Goal: Task Accomplishment & Management: Complete application form

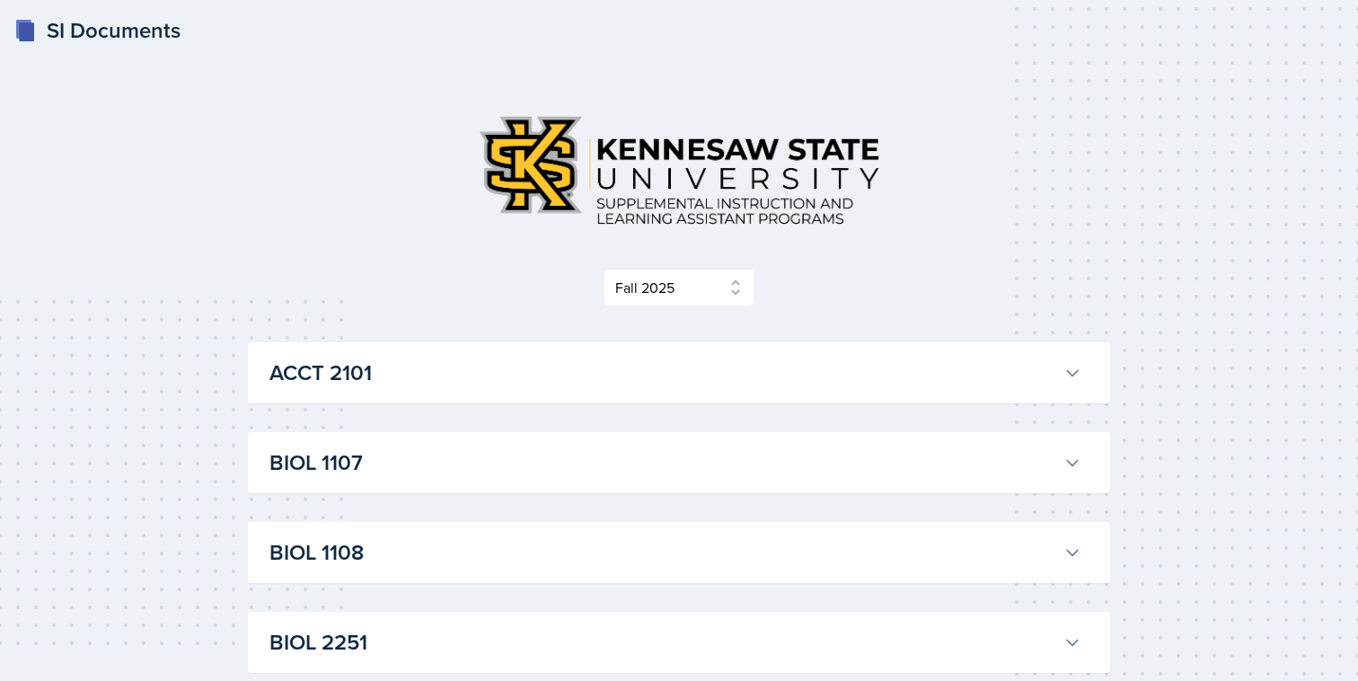
select select "2bed604d-1099-4043-b1bc-2365e8740244"
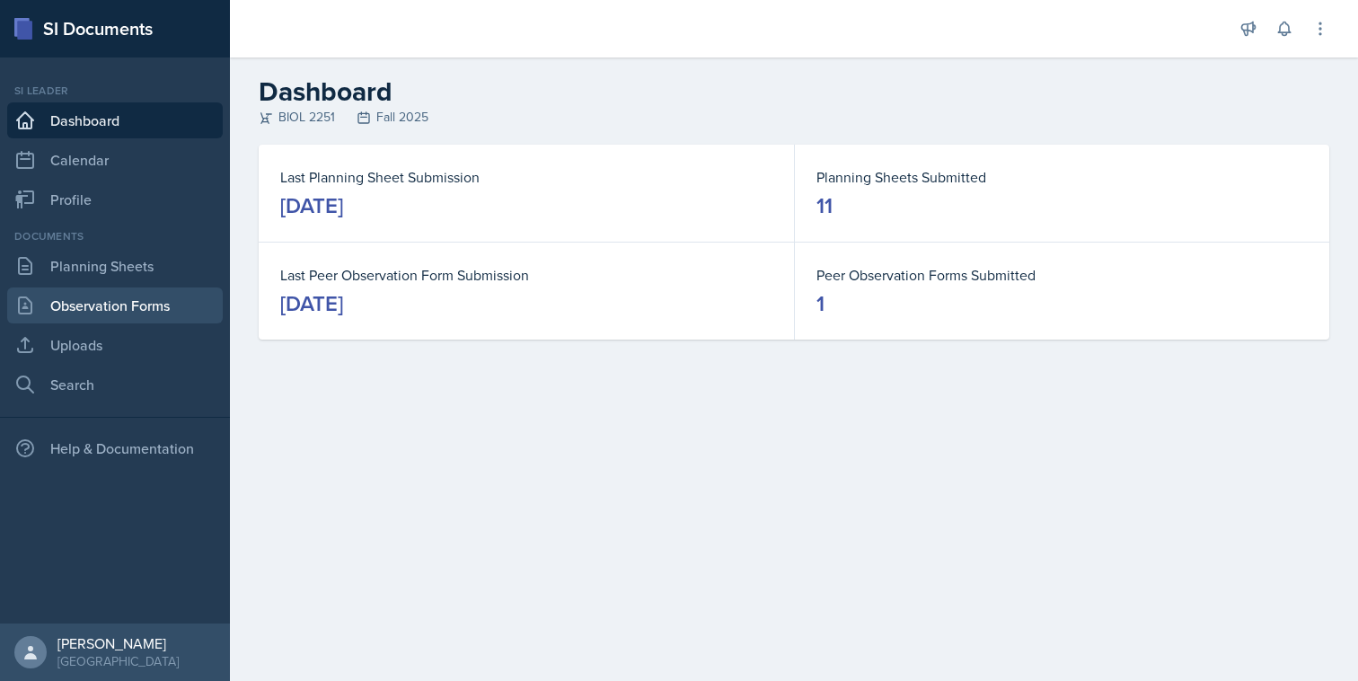
click at [130, 309] on link "Observation Forms" at bounding box center [115, 305] width 216 height 36
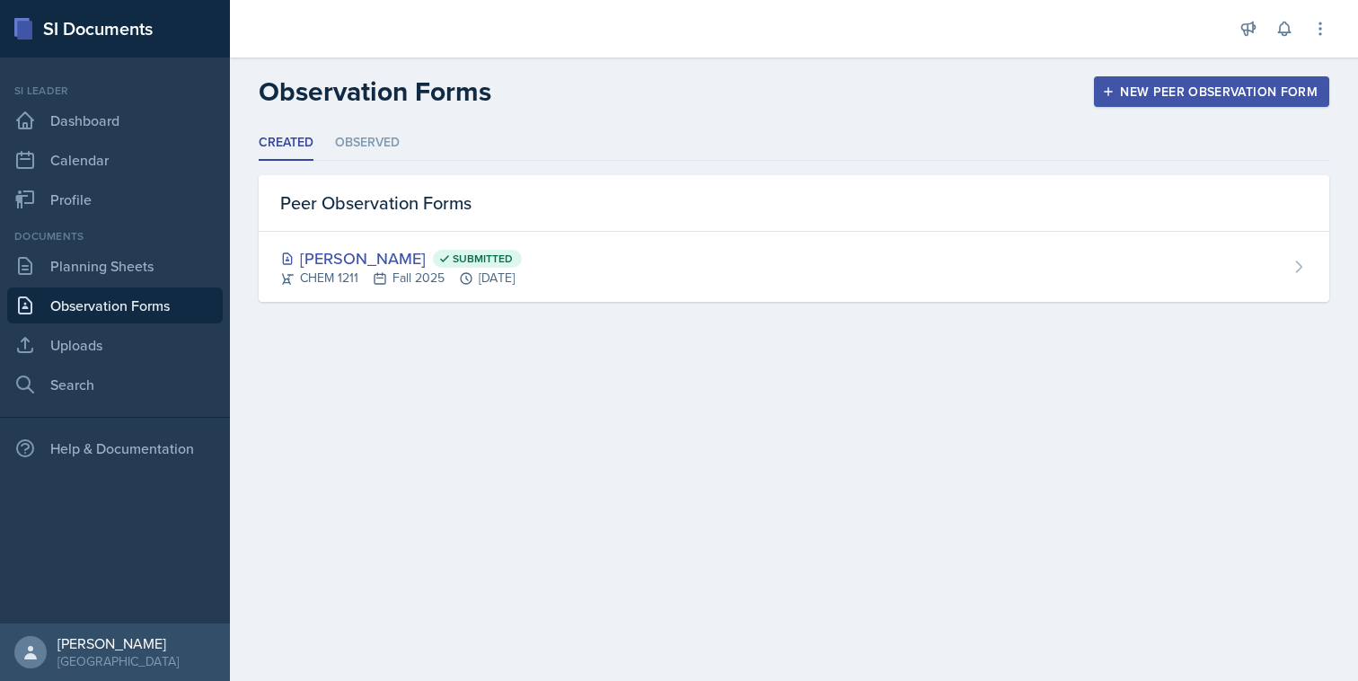
click at [1165, 84] on div "New Peer Observation Form" at bounding box center [1212, 91] width 212 height 14
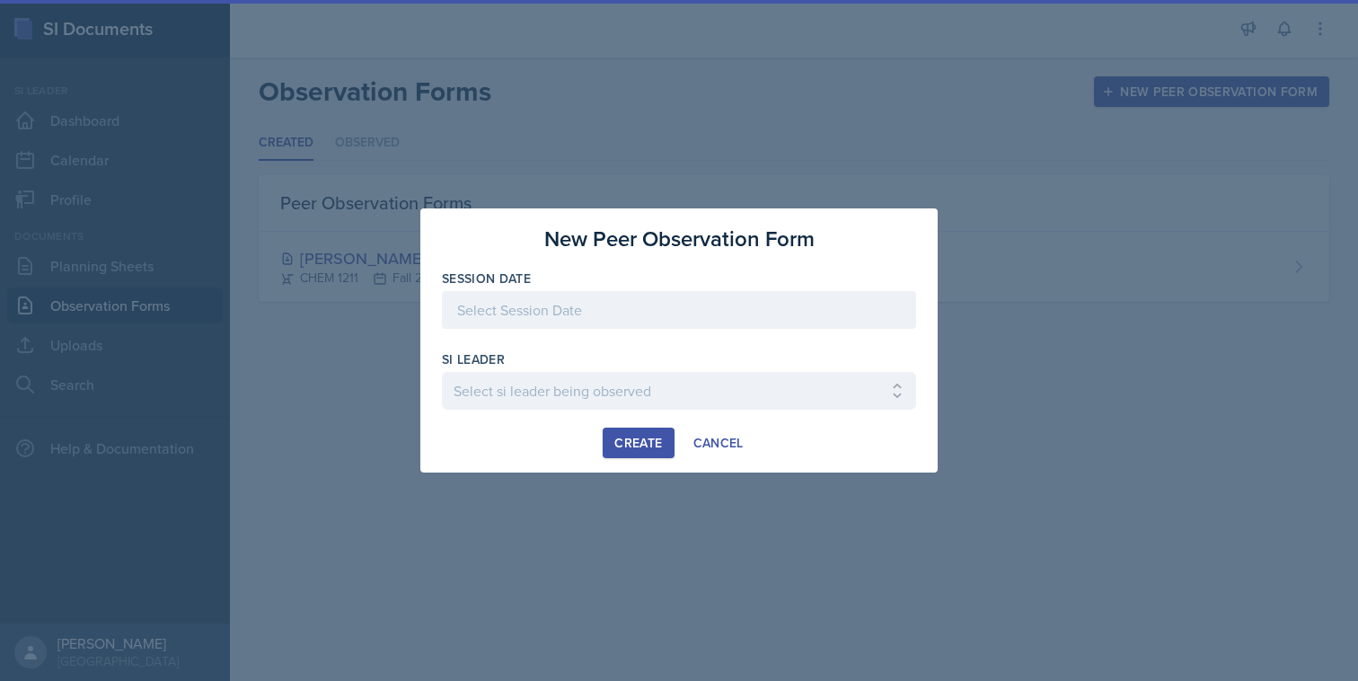
click at [611, 316] on div at bounding box center [679, 310] width 474 height 38
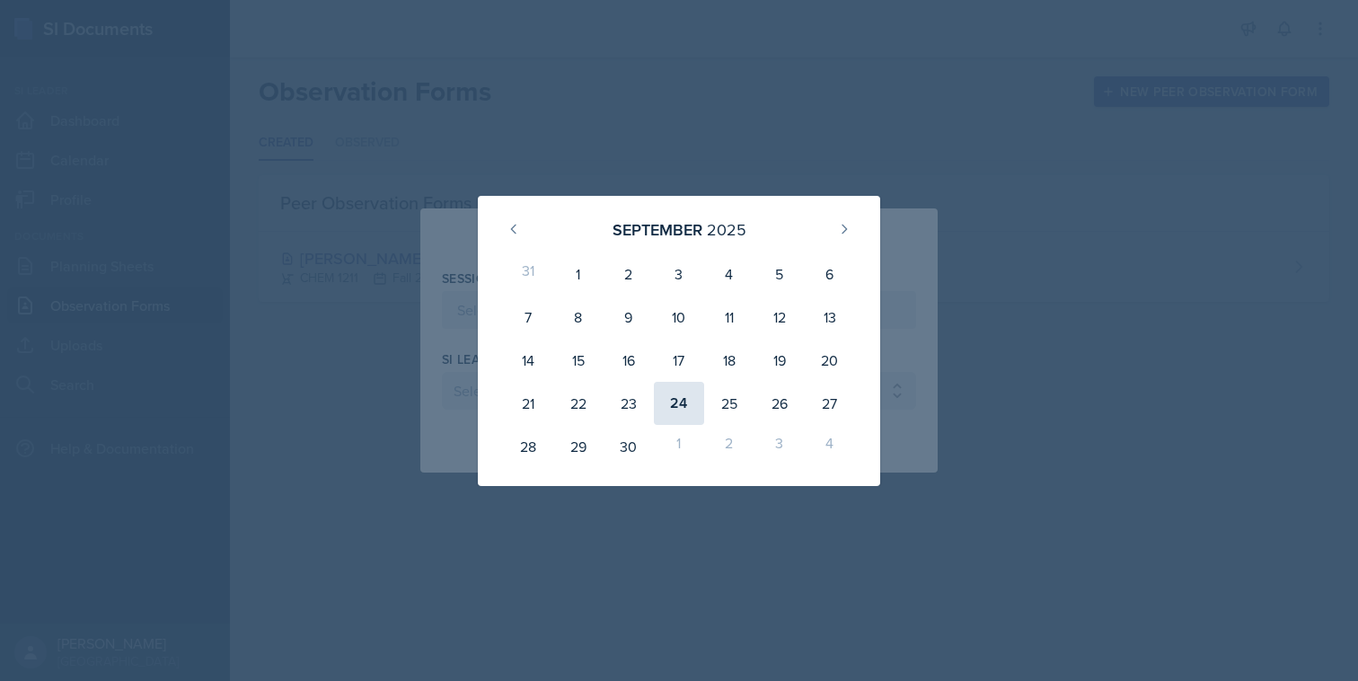
click at [683, 399] on div "24" at bounding box center [679, 403] width 50 height 43
type input "[DATE]"
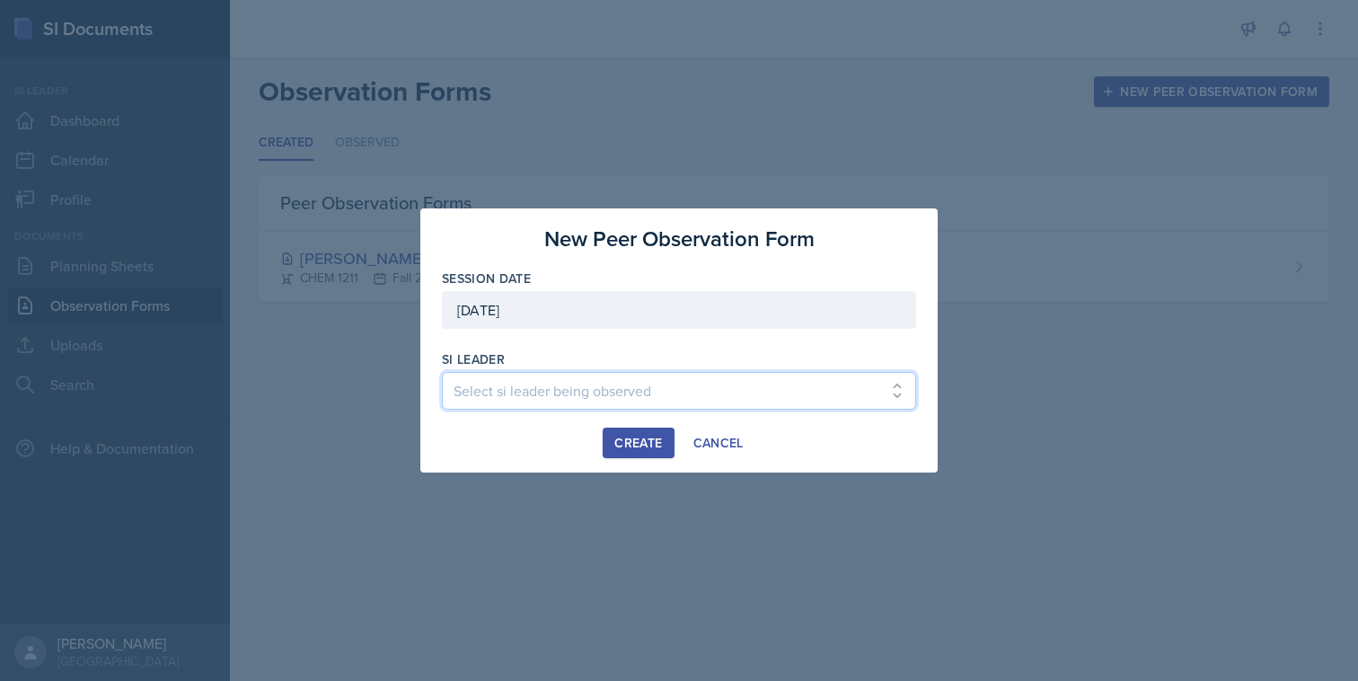
click at [639, 383] on select "Select si leader being observed [PERSON_NAME] / PSYC 2500 / The Phantoms of The…" at bounding box center [679, 391] width 474 height 38
select select "9890806b-222d-414d-8825-002bad816d13"
click at [442, 372] on select "Select si leader being observed [PERSON_NAME] / PSYC 2500 / The Phantoms of The…" at bounding box center [679, 391] width 474 height 38
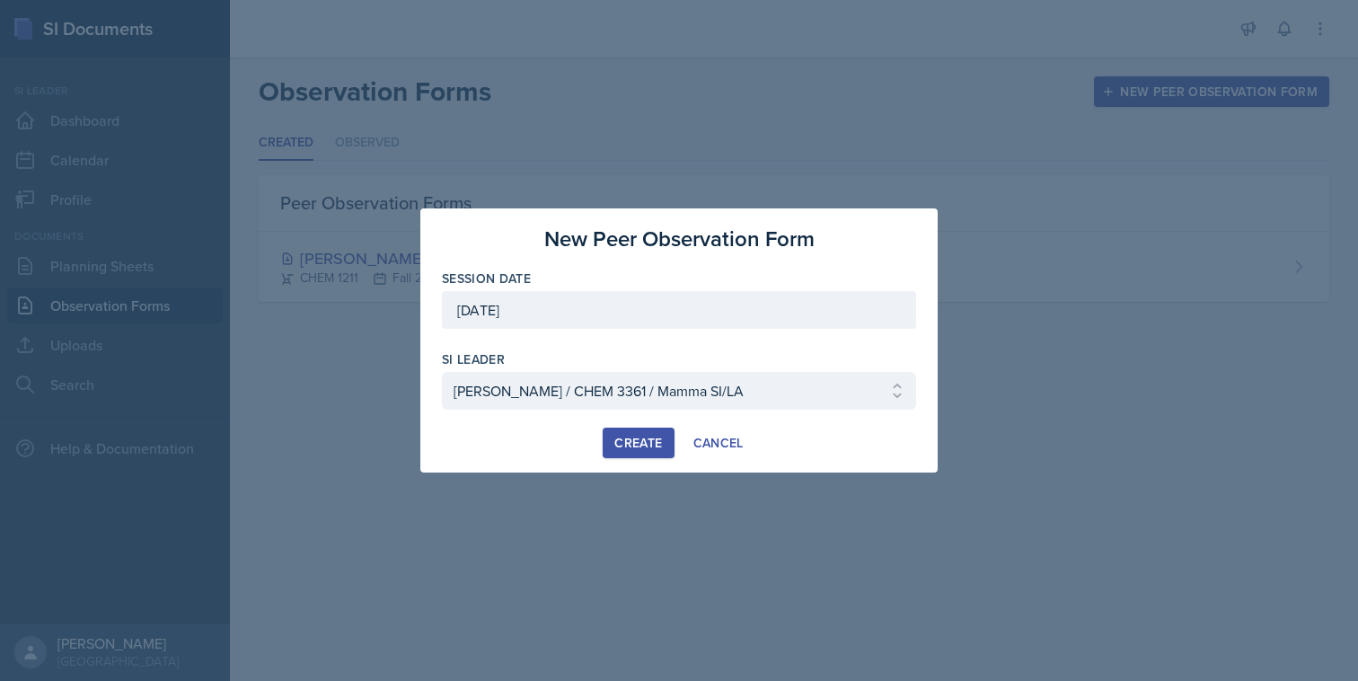
click at [642, 446] on div "Create" at bounding box center [638, 443] width 48 height 14
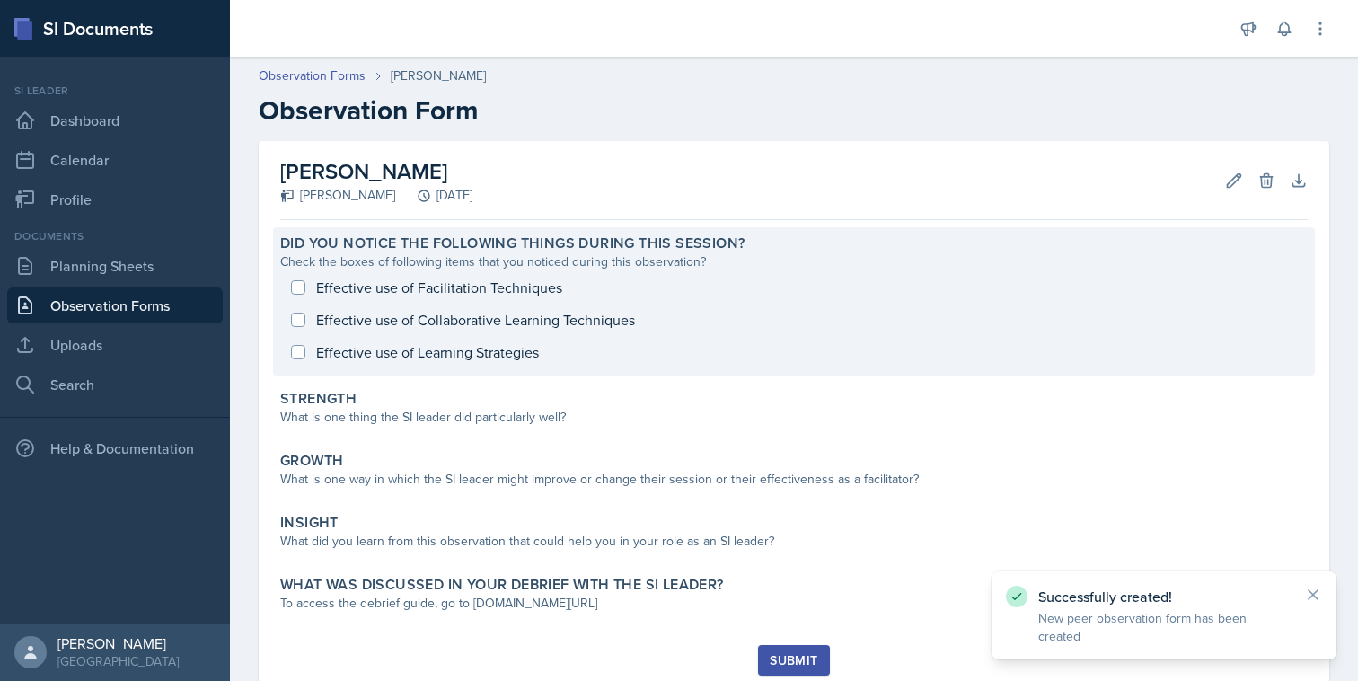
scroll to position [59, 0]
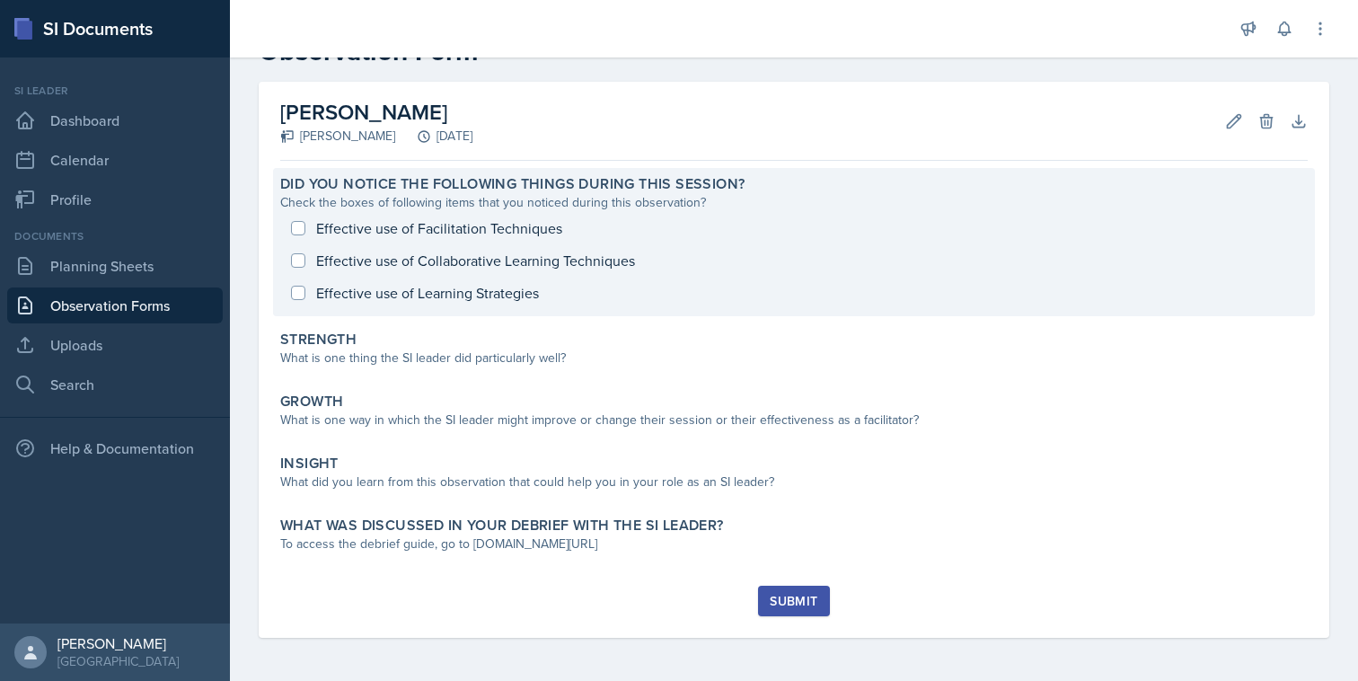
click at [452, 224] on div "Effective use of Facilitation Techniques Effective use of Collaborative Learnin…" at bounding box center [793, 260] width 1027 height 97
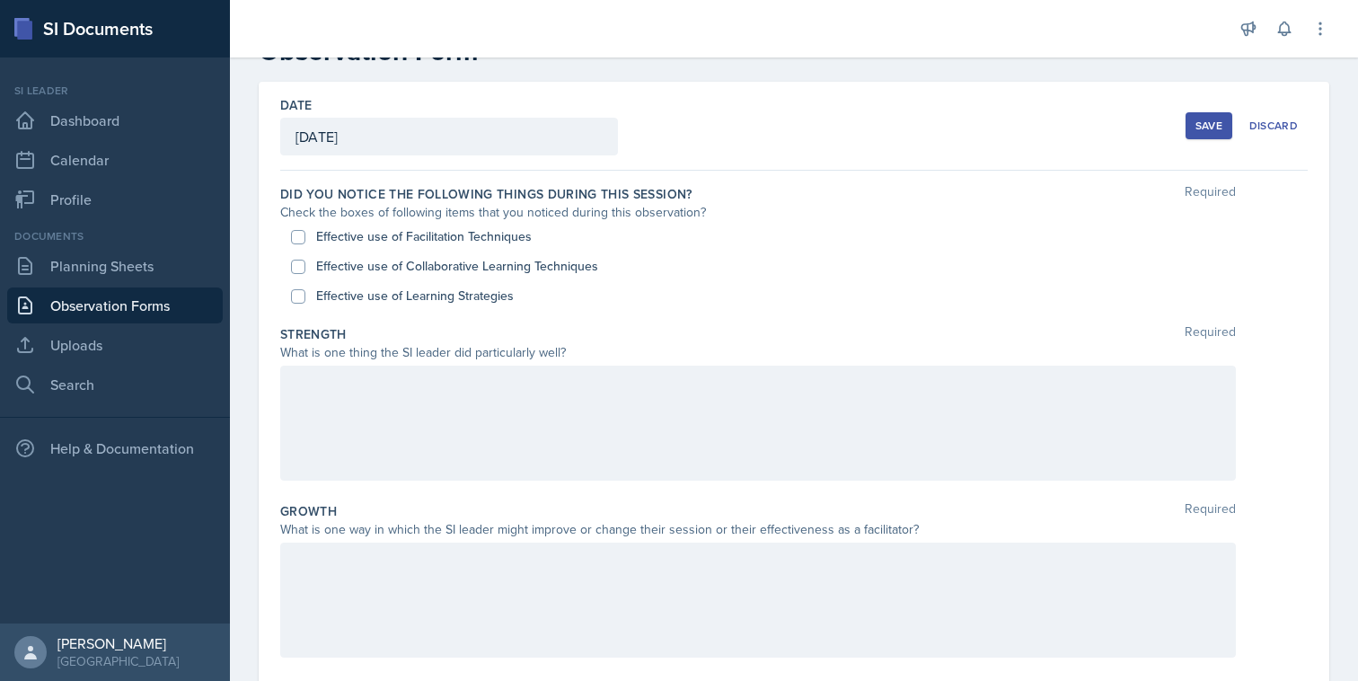
click at [339, 238] on label "Effective use of Facilitation Techniques" at bounding box center [424, 236] width 216 height 19
click at [305, 238] on input "Effective use of Facilitation Techniques" at bounding box center [298, 237] width 14 height 14
checkbox input "true"
click at [338, 270] on label "Effective use of Collaborative Learning Techniques" at bounding box center [457, 266] width 282 height 19
click at [305, 270] on input "Effective use of Collaborative Learning Techniques" at bounding box center [298, 267] width 14 height 14
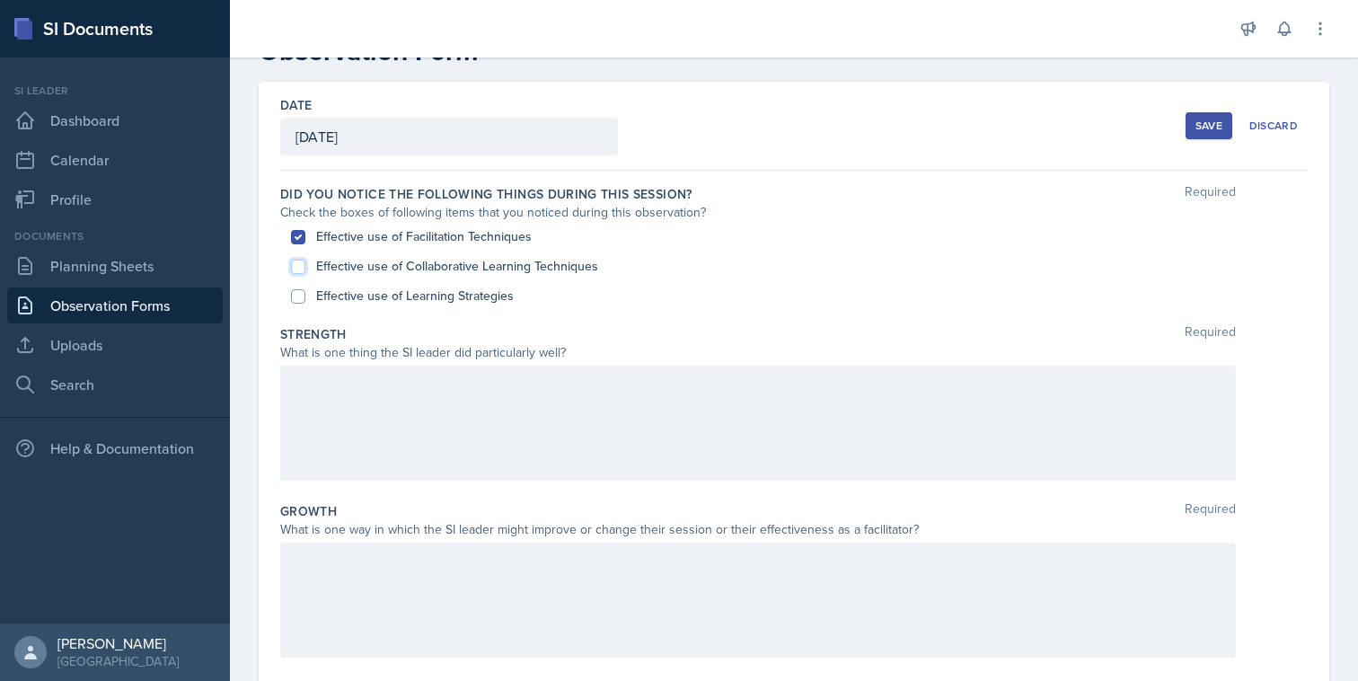
checkbox input "true"
click at [338, 293] on label "Effective use of Learning Strategies" at bounding box center [415, 295] width 198 height 19
click at [305, 293] on input "Effective use of Learning Strategies" at bounding box center [298, 296] width 14 height 14
checkbox input "true"
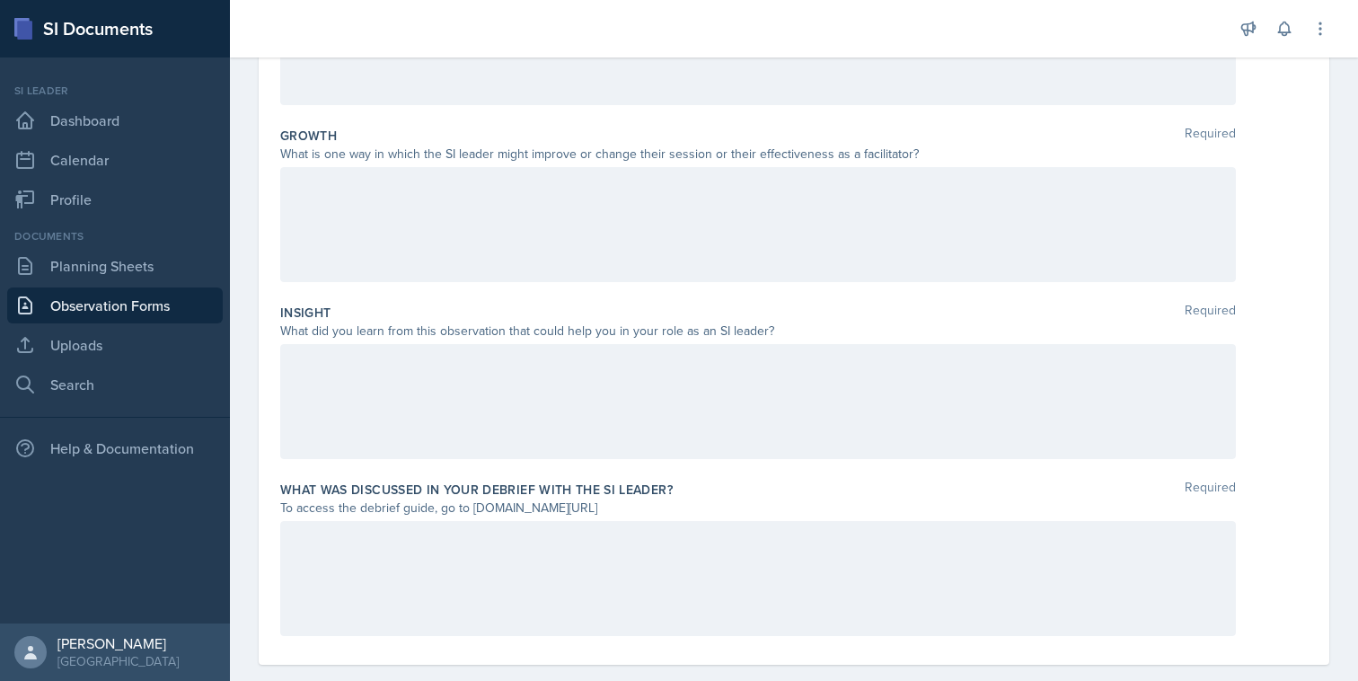
scroll to position [462, 0]
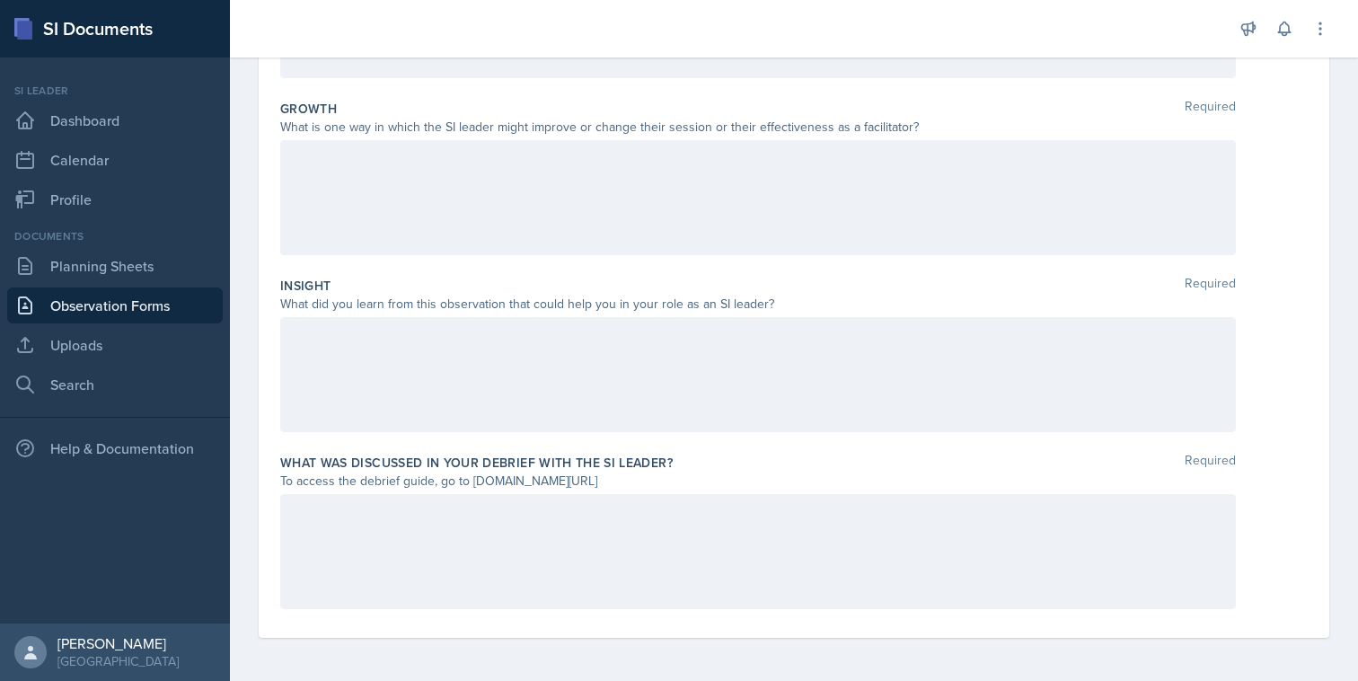
click at [489, 388] on div at bounding box center [758, 374] width 956 height 115
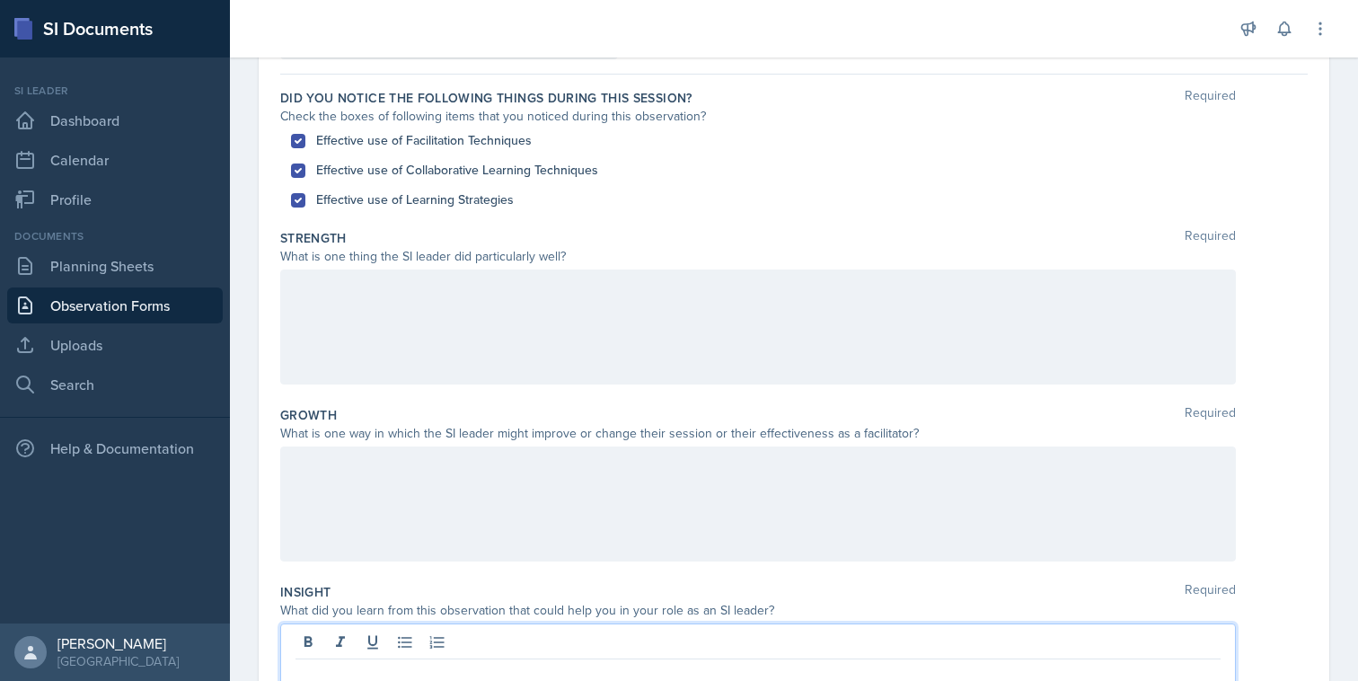
scroll to position [145, 0]
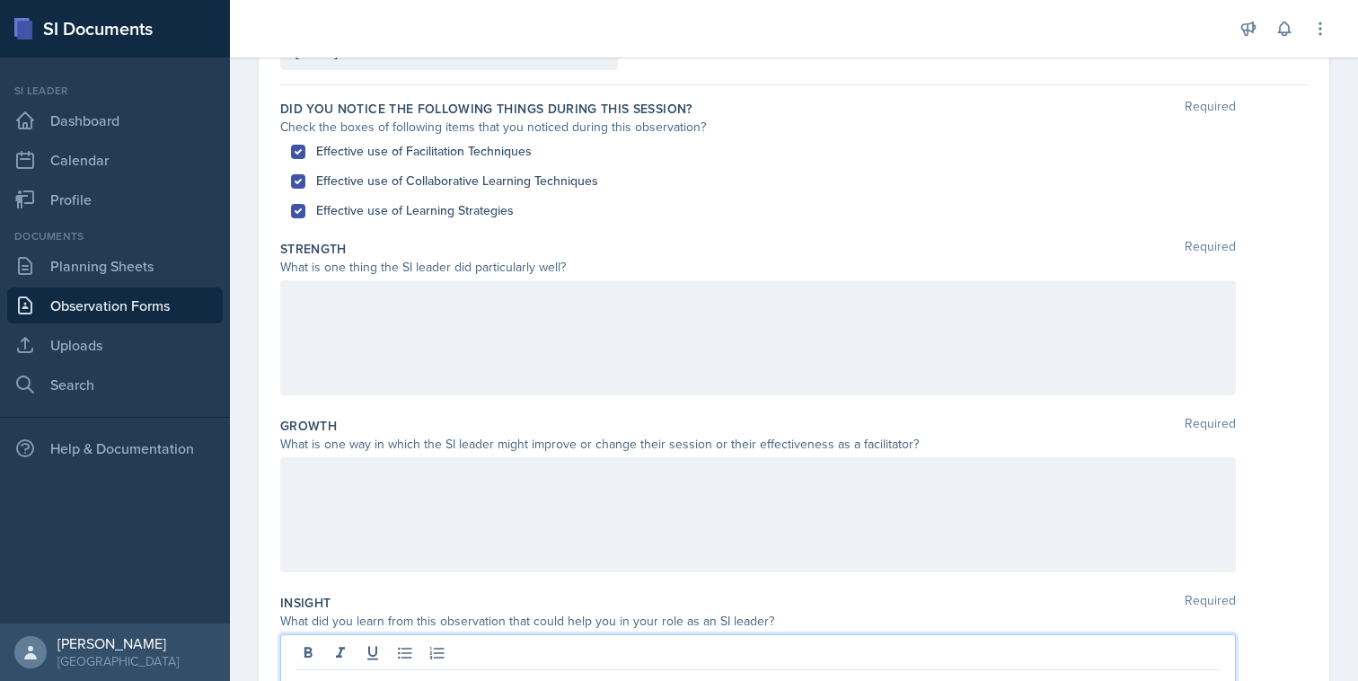
click at [494, 346] on div at bounding box center [758, 337] width 956 height 115
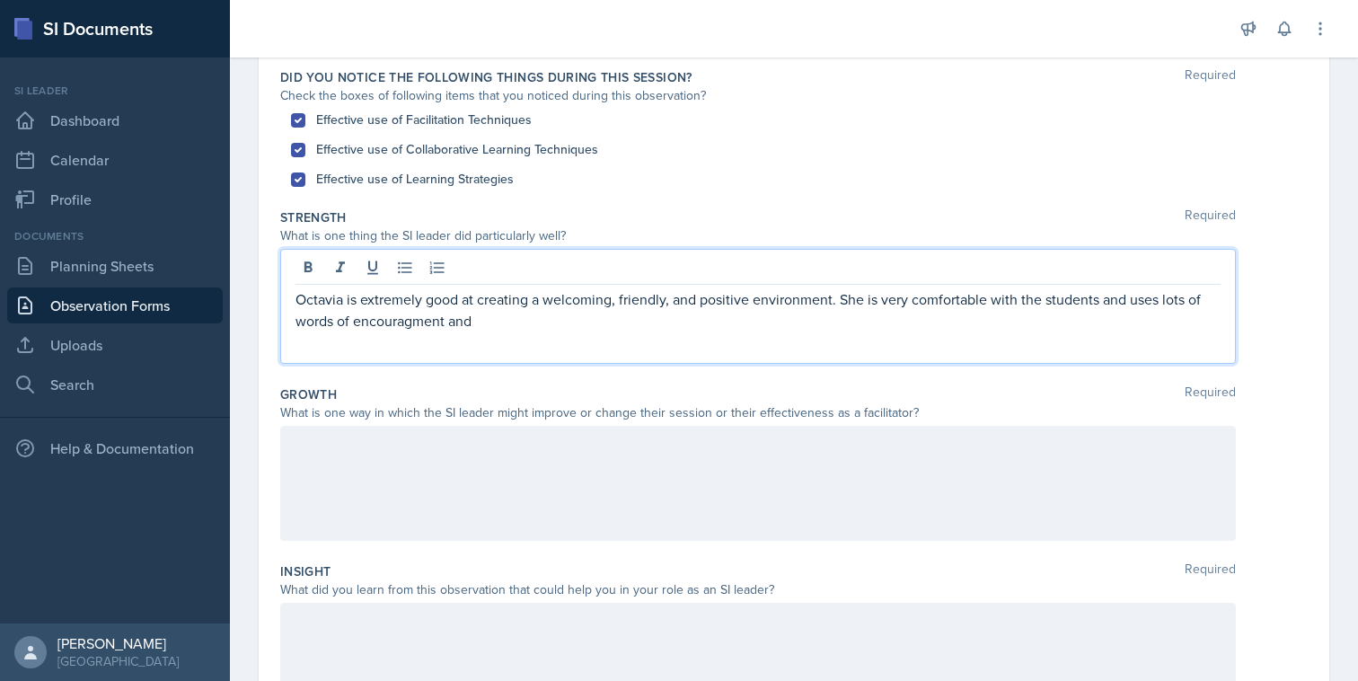
click at [383, 316] on p "Octavia is extremely good at creating a welcoming, friendly, and positive envir…" at bounding box center [757, 309] width 925 height 43
click at [480, 324] on p "Octavia is extremely good at creating a welcoming, friendly, and positive envir…" at bounding box center [757, 309] width 925 height 43
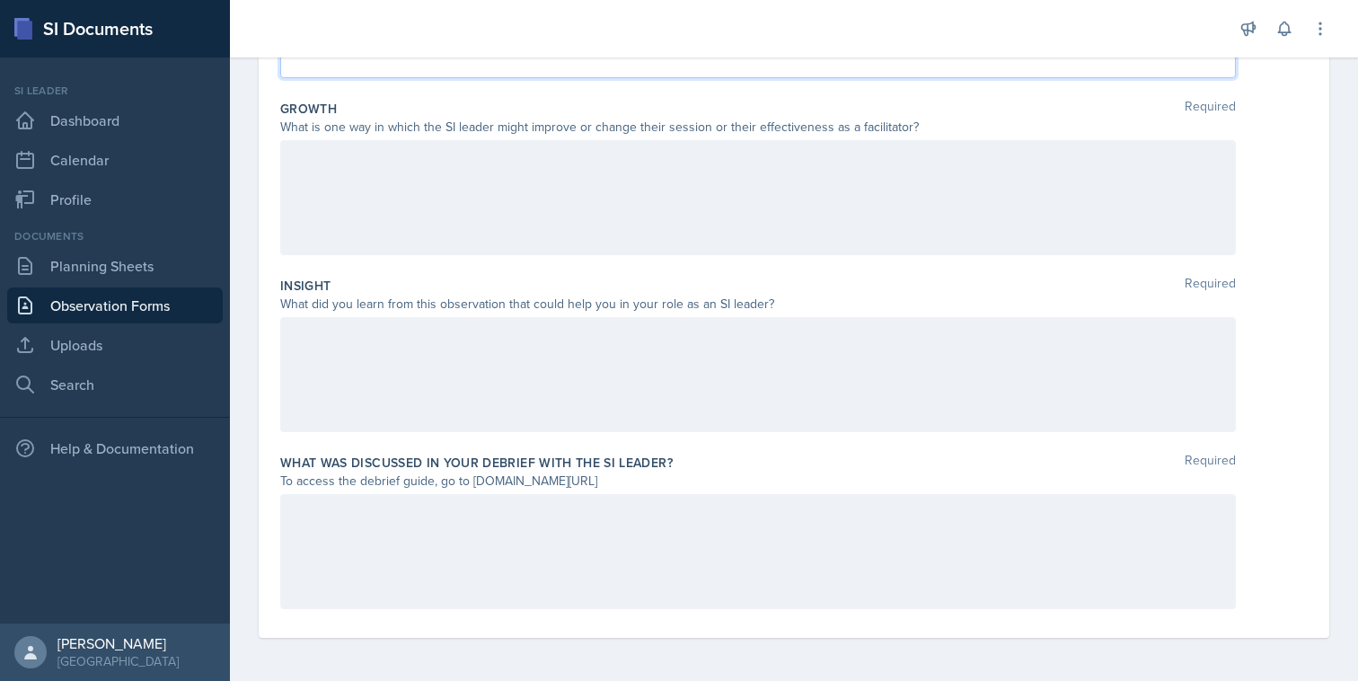
scroll to position [457, 0]
click at [598, 367] on div at bounding box center [758, 379] width 956 height 115
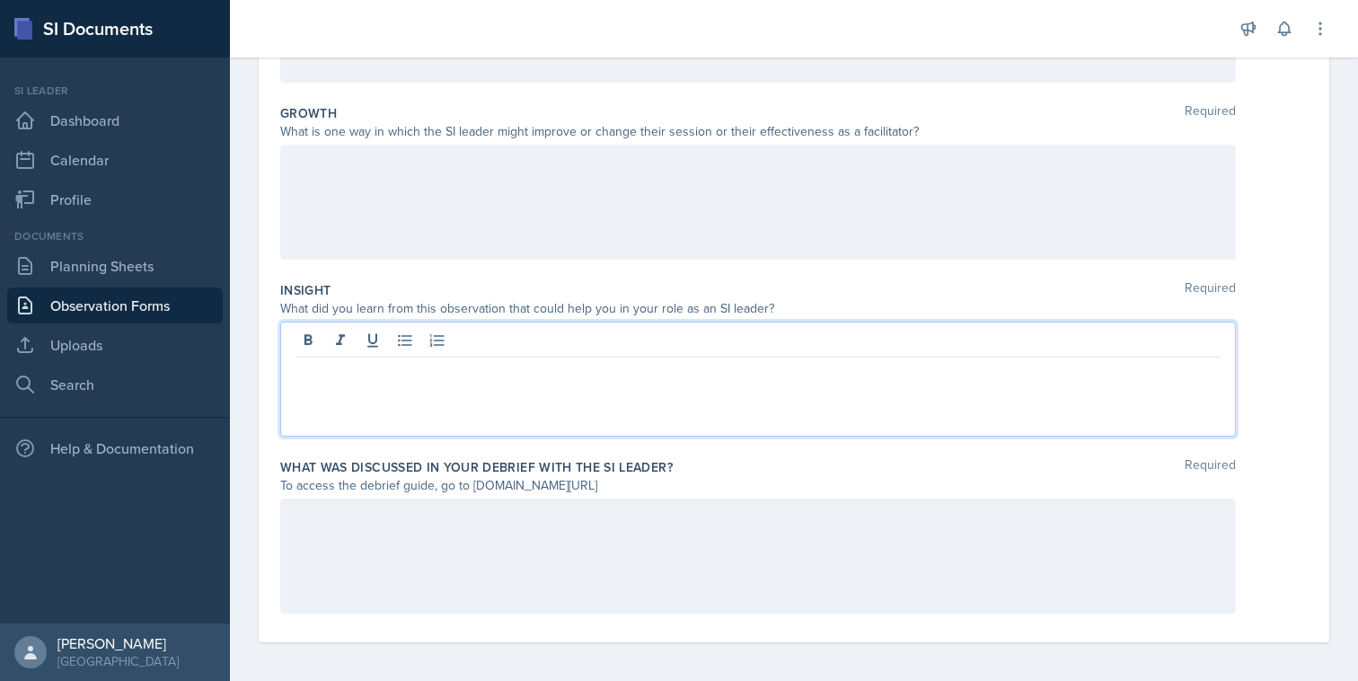
scroll to position [462, 0]
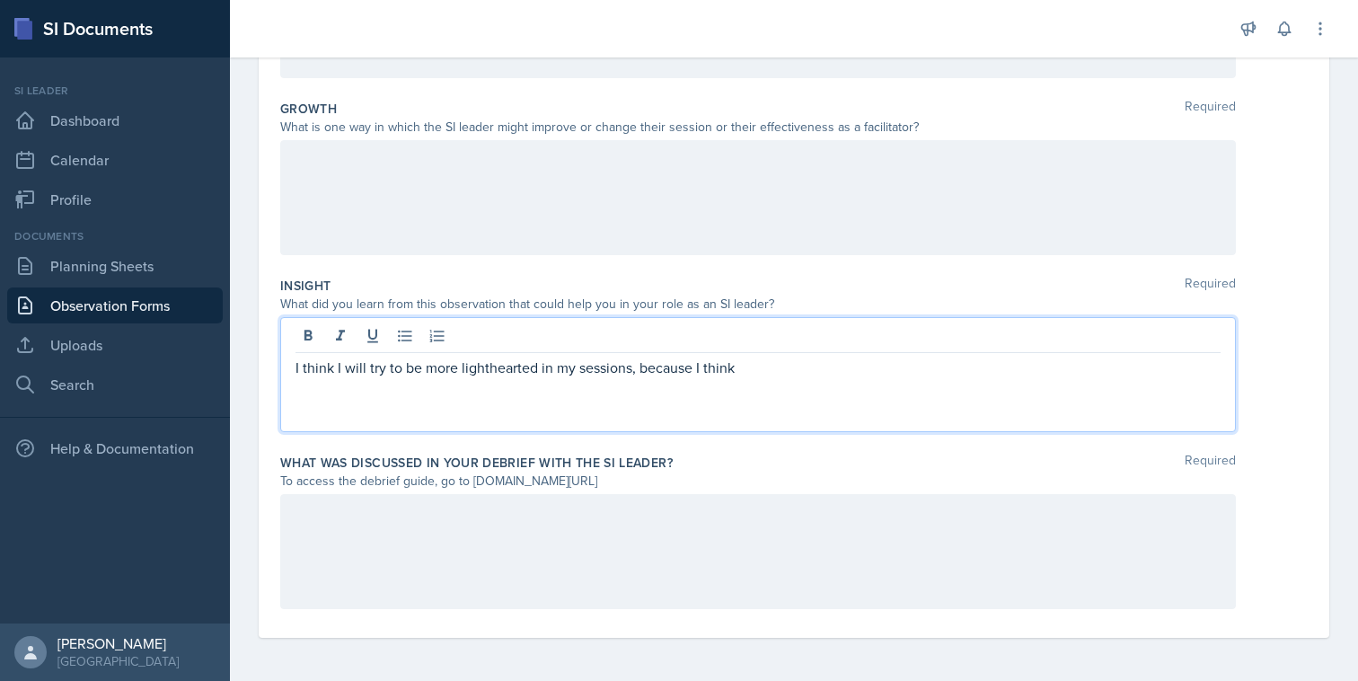
click at [538, 374] on p "I think I will try to be more lighthearted in my sessions, because I think" at bounding box center [757, 368] width 925 height 22
click at [750, 374] on p "I think I will try to be more lighthearted in my sessions, because I think" at bounding box center [757, 368] width 925 height 22
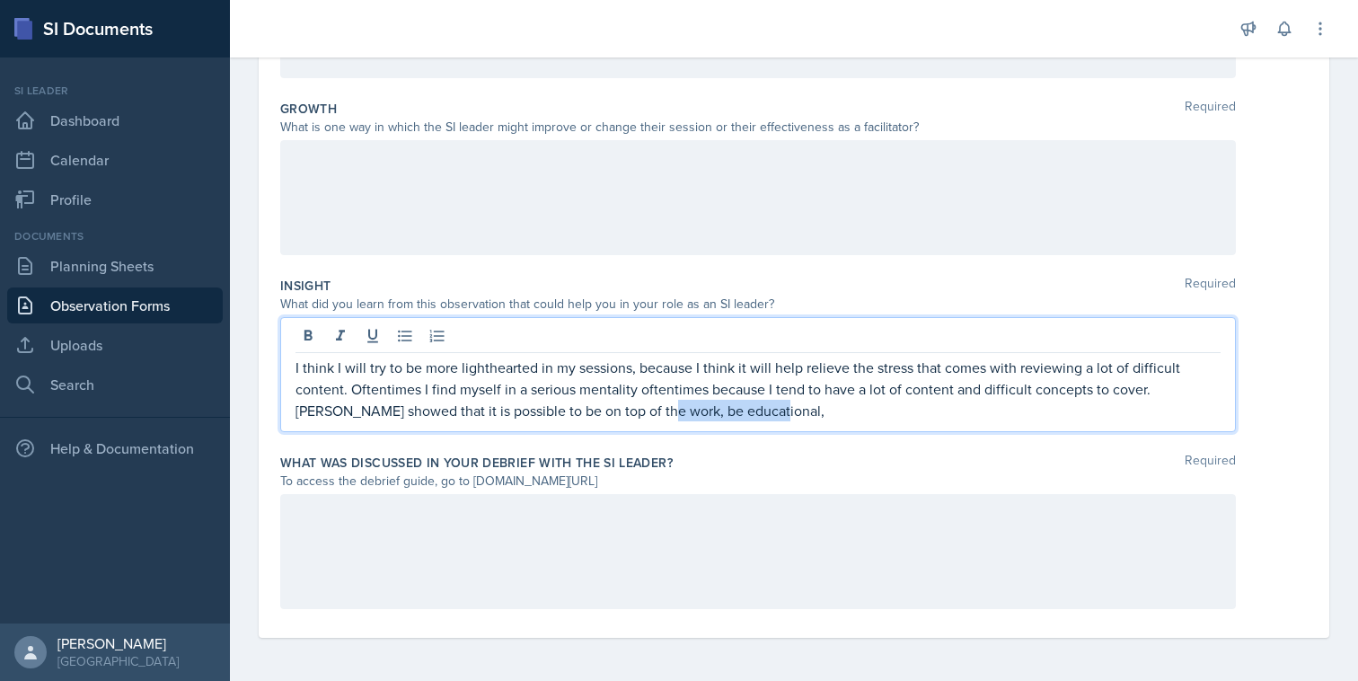
drag, startPoint x: 719, startPoint y: 418, endPoint x: 607, endPoint y: 400, distance: 113.7
click at [607, 400] on p "I think I will try to be more lighthearted in my sessions, because I think it w…" at bounding box center [757, 389] width 925 height 65
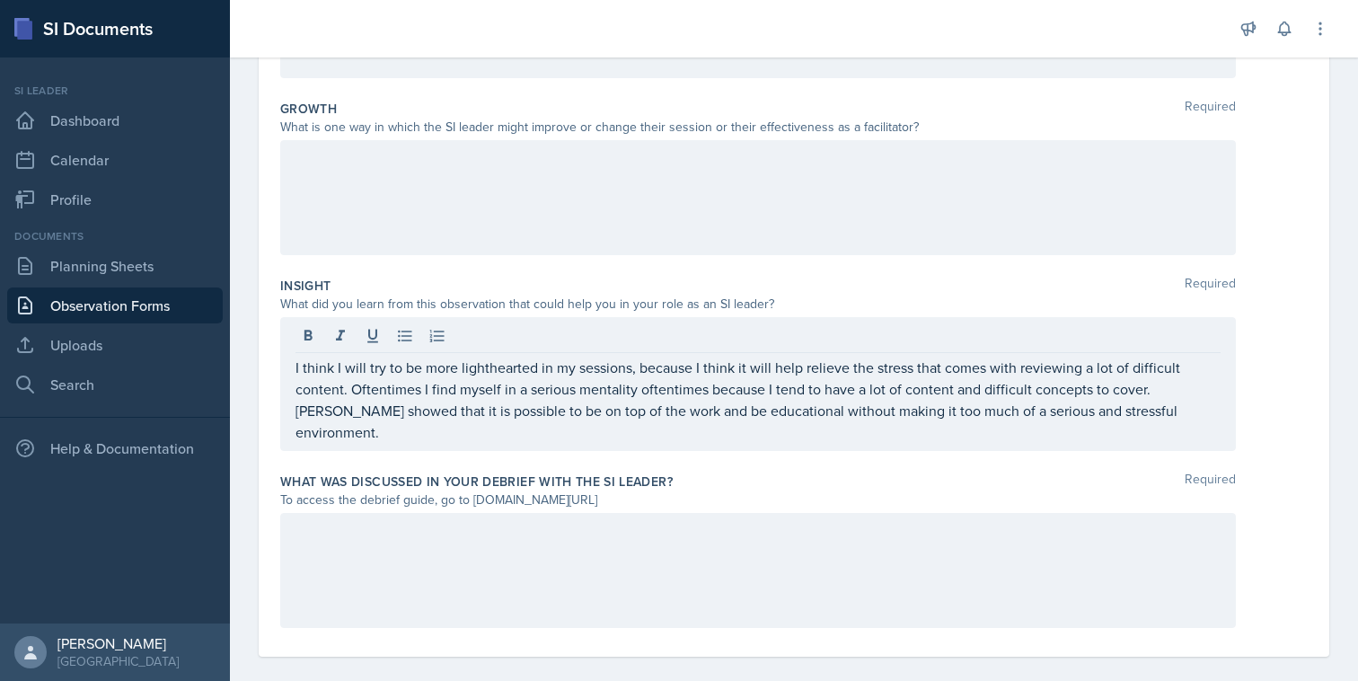
click at [681, 524] on div at bounding box center [758, 570] width 956 height 115
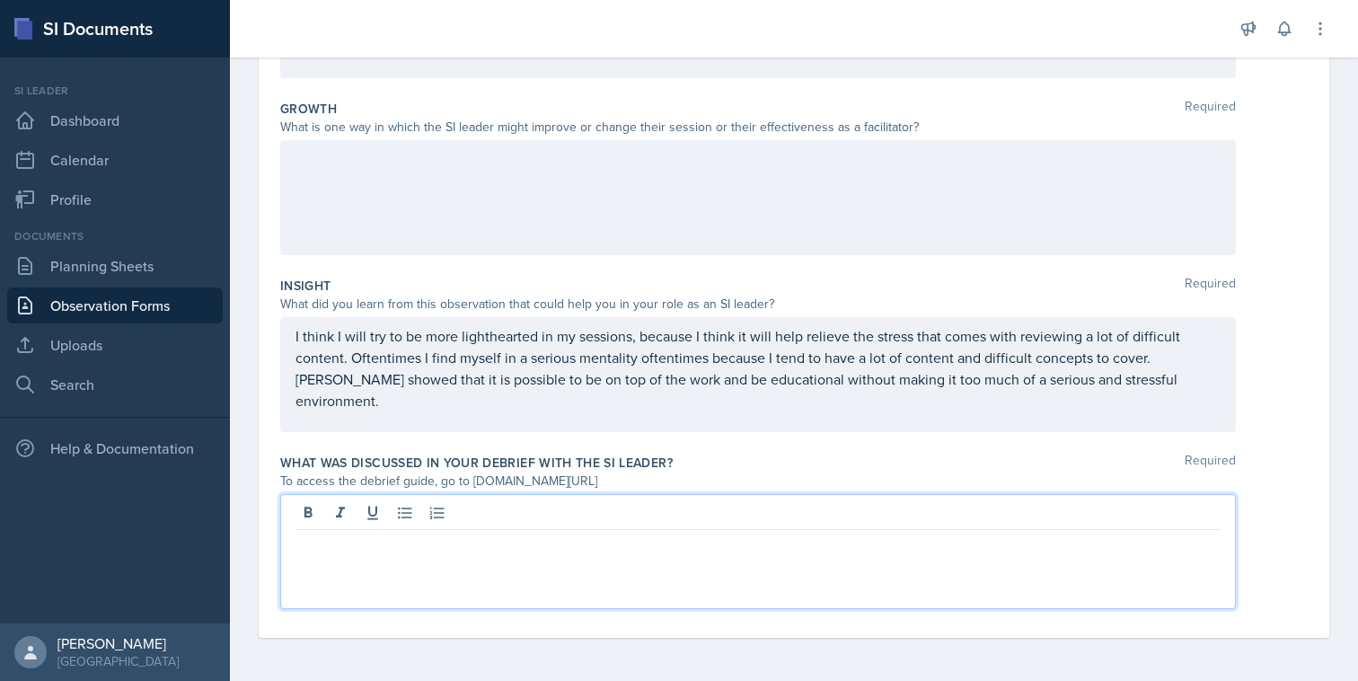
click at [715, 478] on div "To access the debrief guide, go to www.tinyurl.com/obsvdebriefguide" at bounding box center [758, 481] width 956 height 19
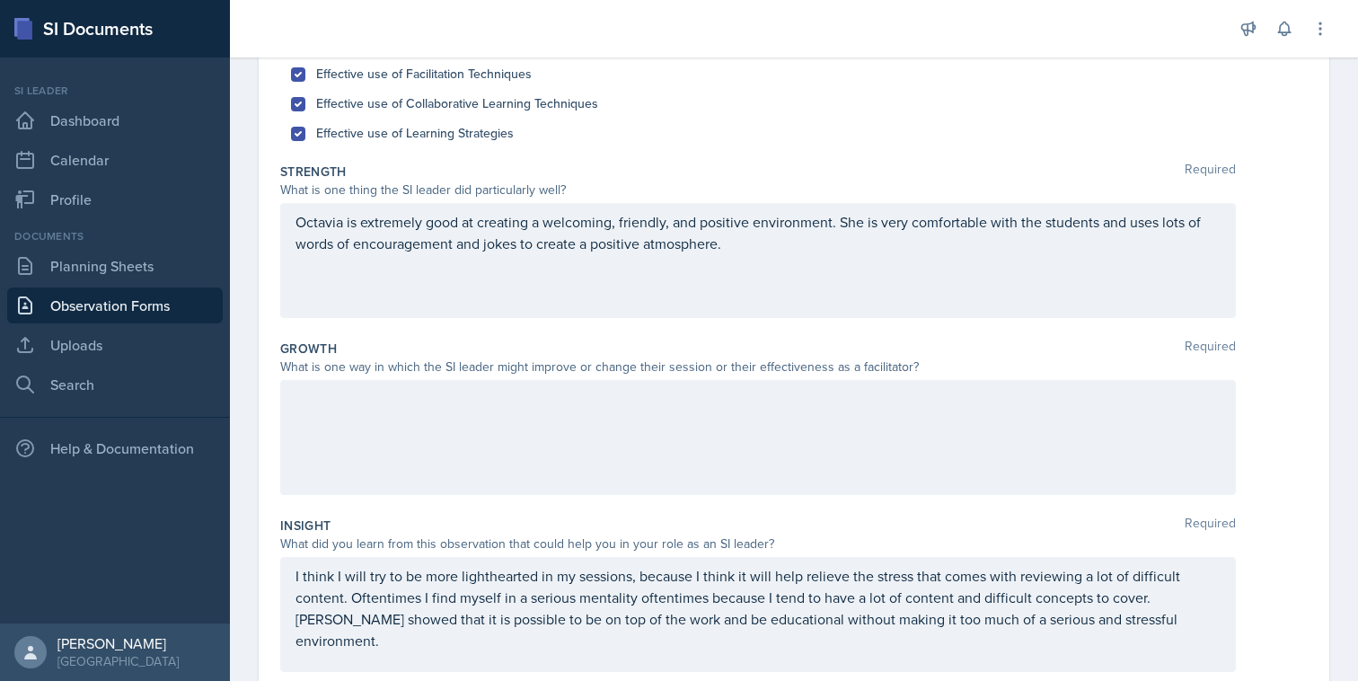
scroll to position [253, 0]
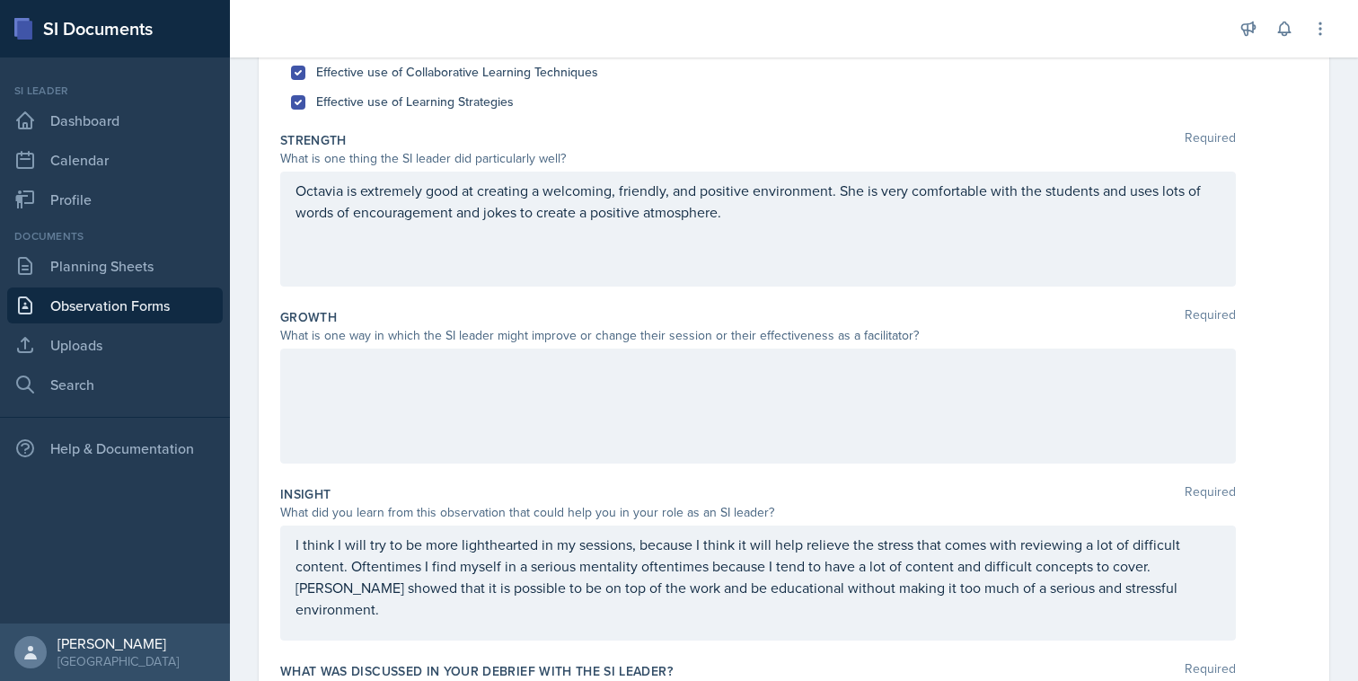
click at [728, 223] on p "Octavia is extremely good at creating a welcoming, friendly, and positive envir…" at bounding box center [757, 201] width 925 height 43
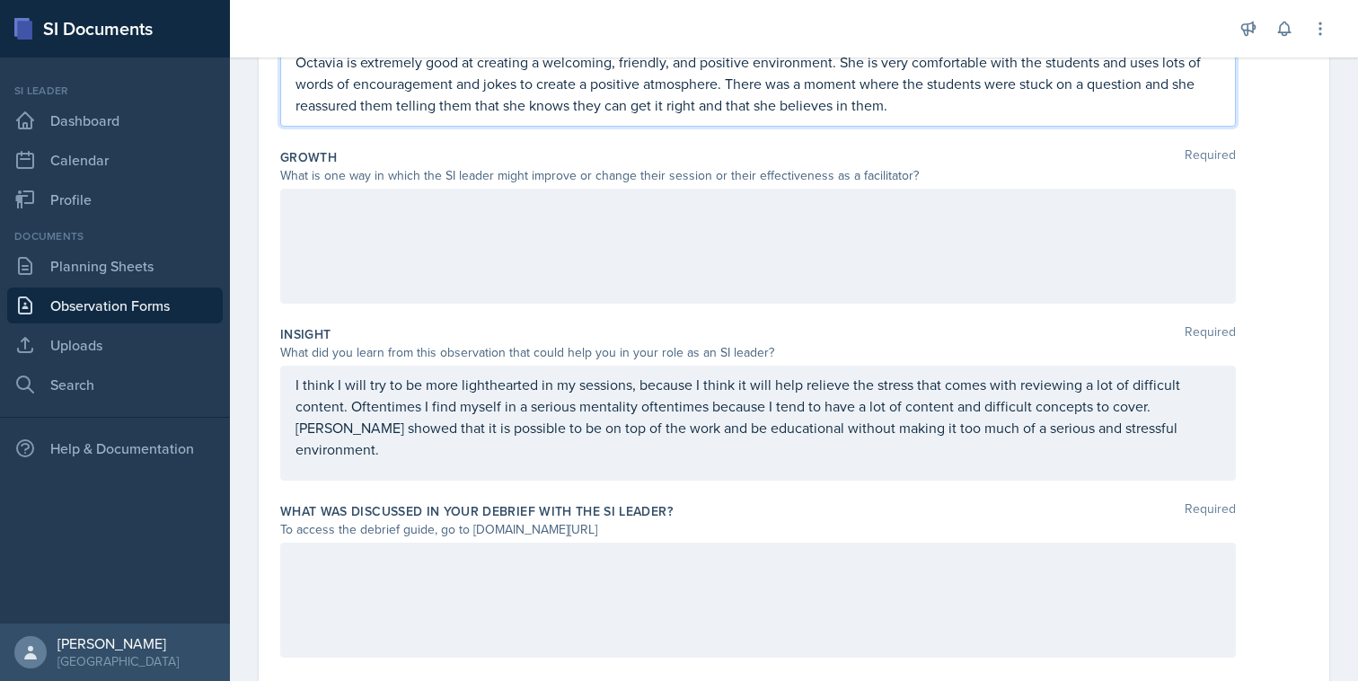
click at [1188, 444] on div "I think I will try to be more lighthearted in my sessions, because I think it w…" at bounding box center [758, 423] width 956 height 115
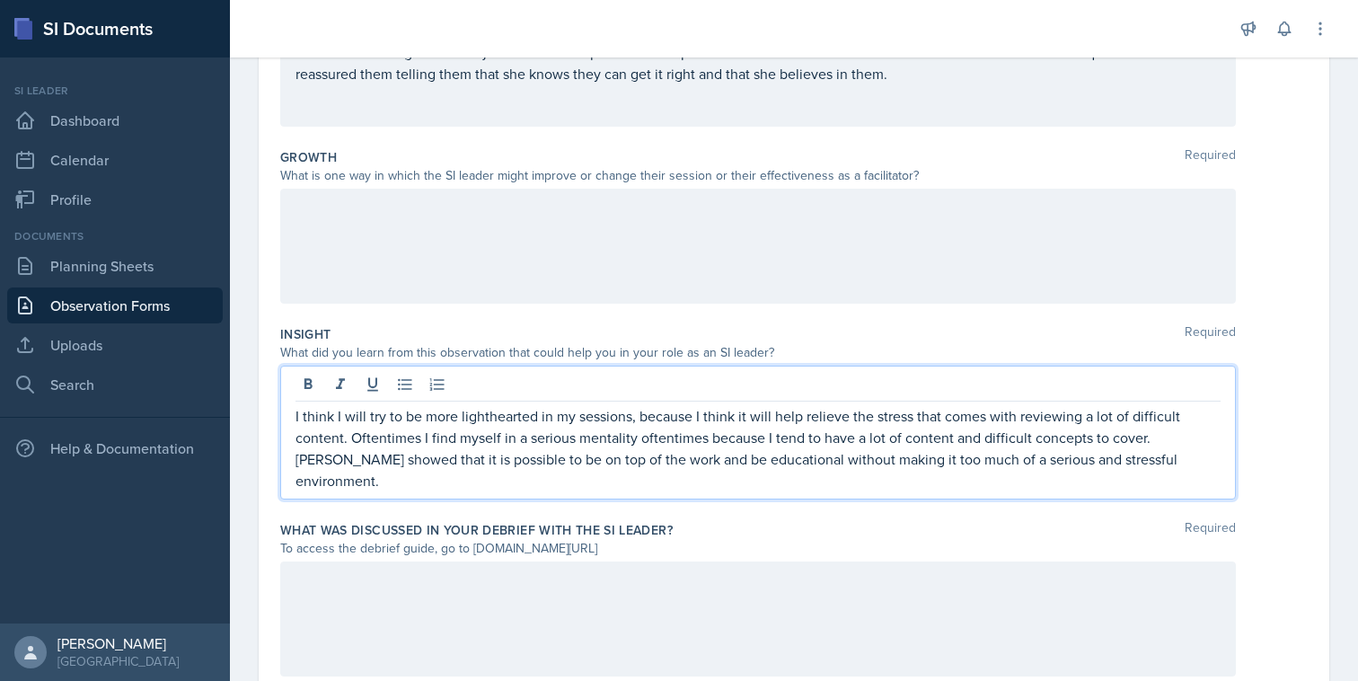
scroll to position [413, 0]
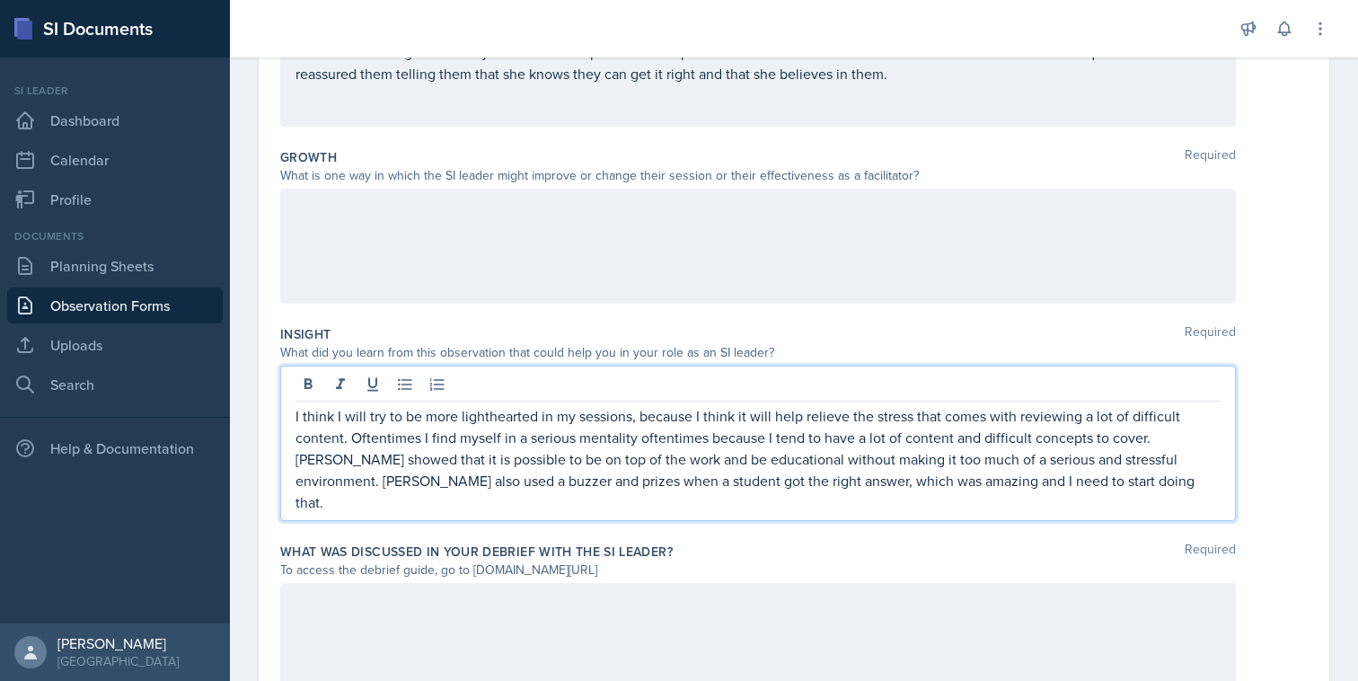
click at [869, 486] on p "I think I will try to be more lighthearted in my sessions, because I think it w…" at bounding box center [757, 459] width 925 height 108
click at [883, 486] on p "I think I will try to be more lighthearted in my sessions, because I think it w…" at bounding box center [757, 459] width 925 height 108
click at [881, 486] on p "I think I will try to be more lighthearted in my sessions, because I think it w…" at bounding box center [757, 459] width 925 height 108
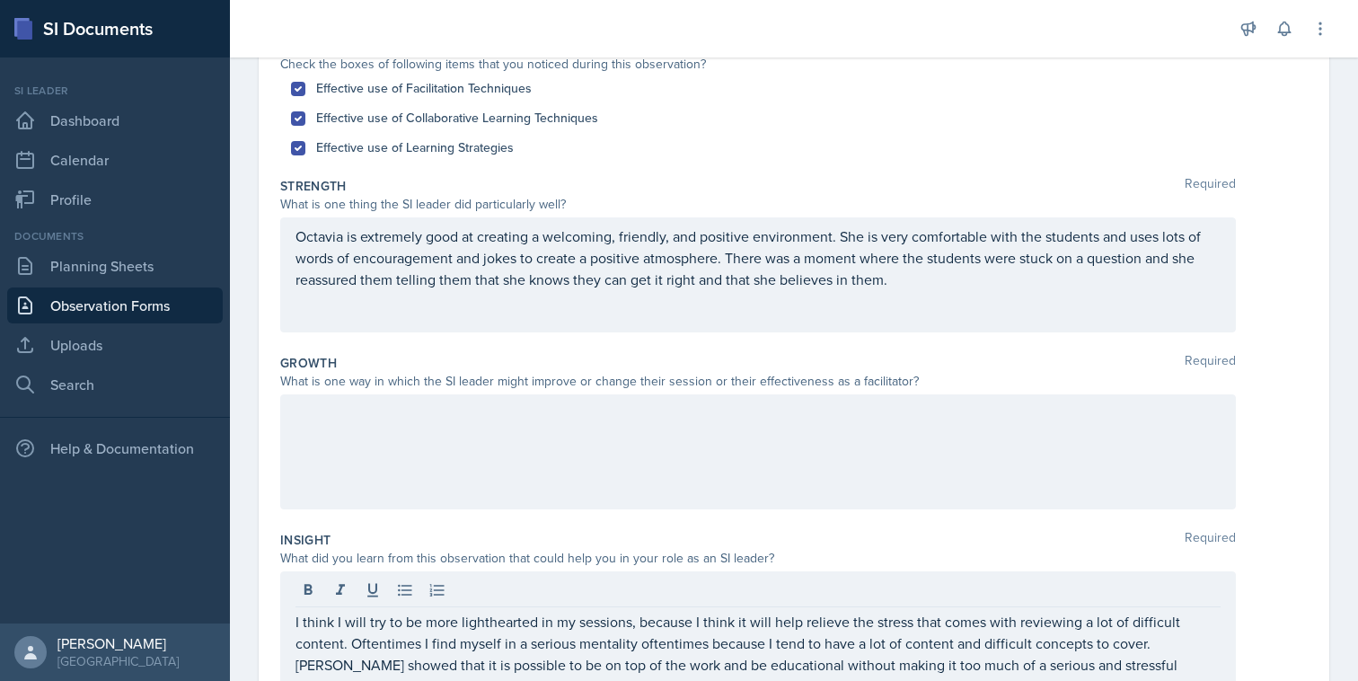
click at [902, 304] on div "Octavia is extremely good at creating a welcoming, friendly, and positive envir…" at bounding box center [758, 274] width 956 height 115
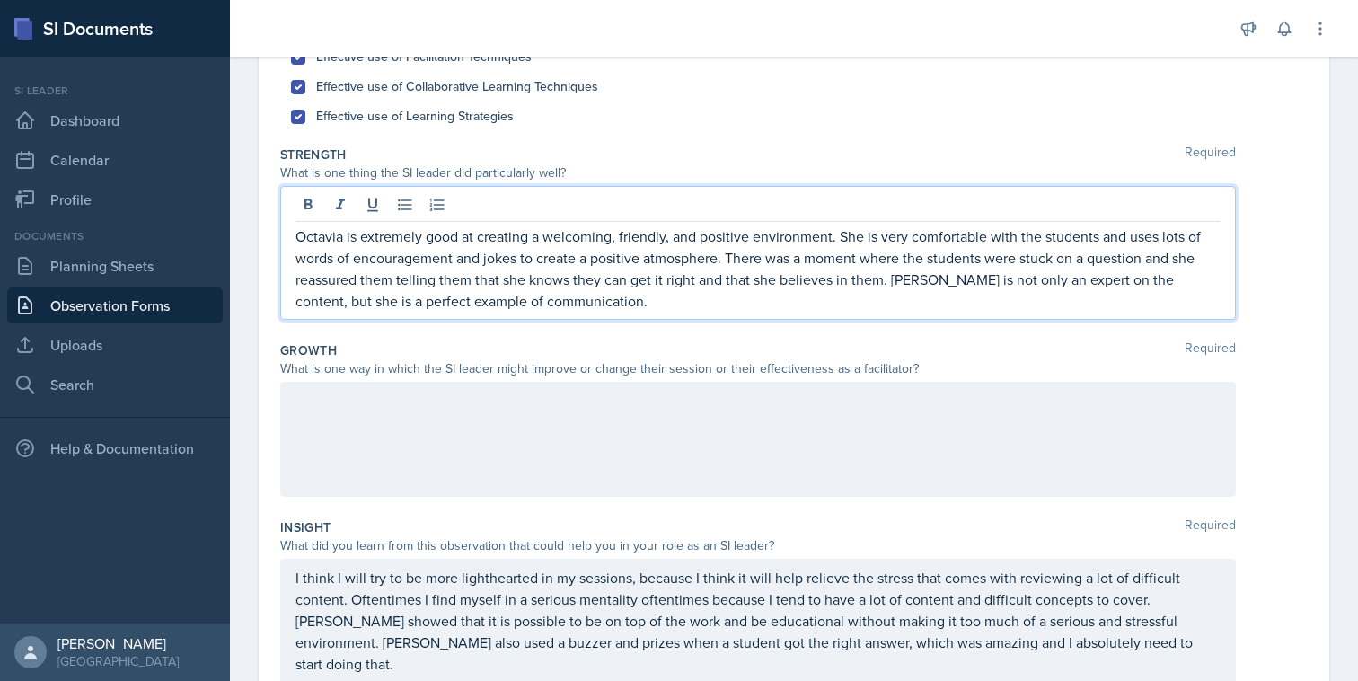
click at [726, 325] on div "Strength Required What is one thing the SI leader did particularly well? Octavi…" at bounding box center [793, 236] width 1027 height 196
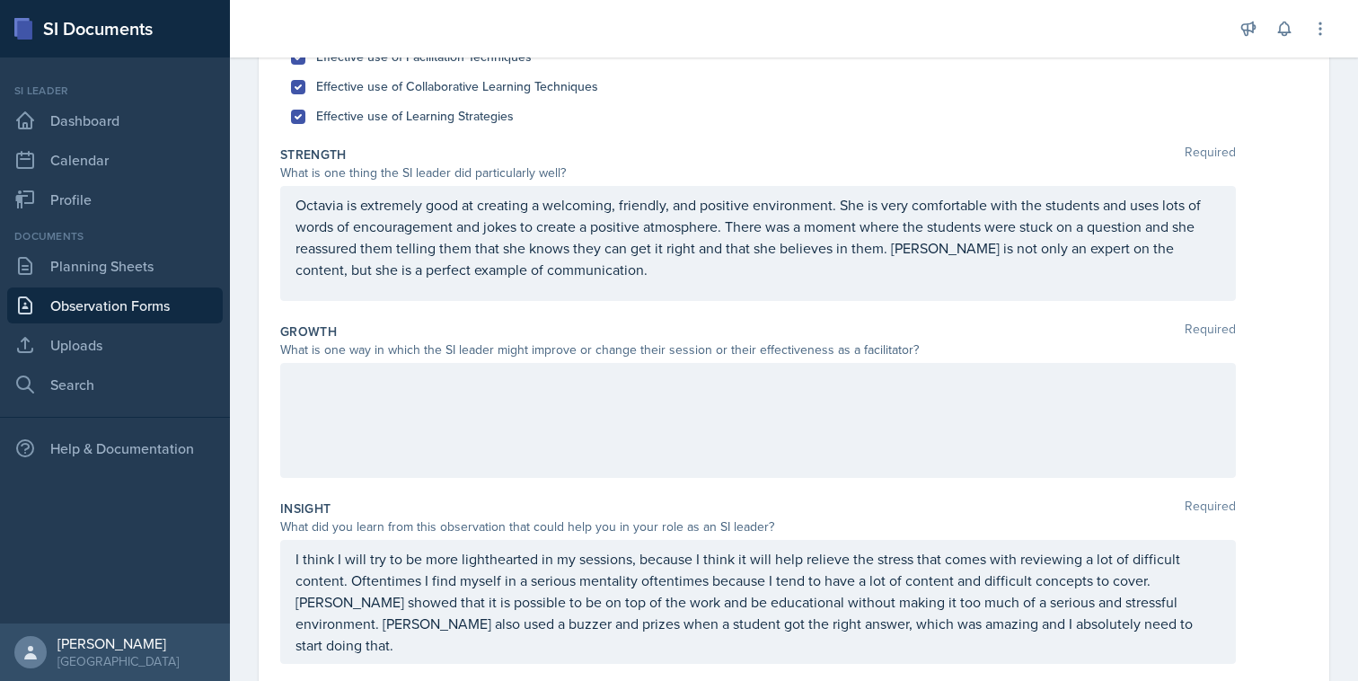
click at [509, 261] on p "Octavia is extremely good at creating a welcoming, friendly, and positive envir…" at bounding box center [757, 237] width 925 height 86
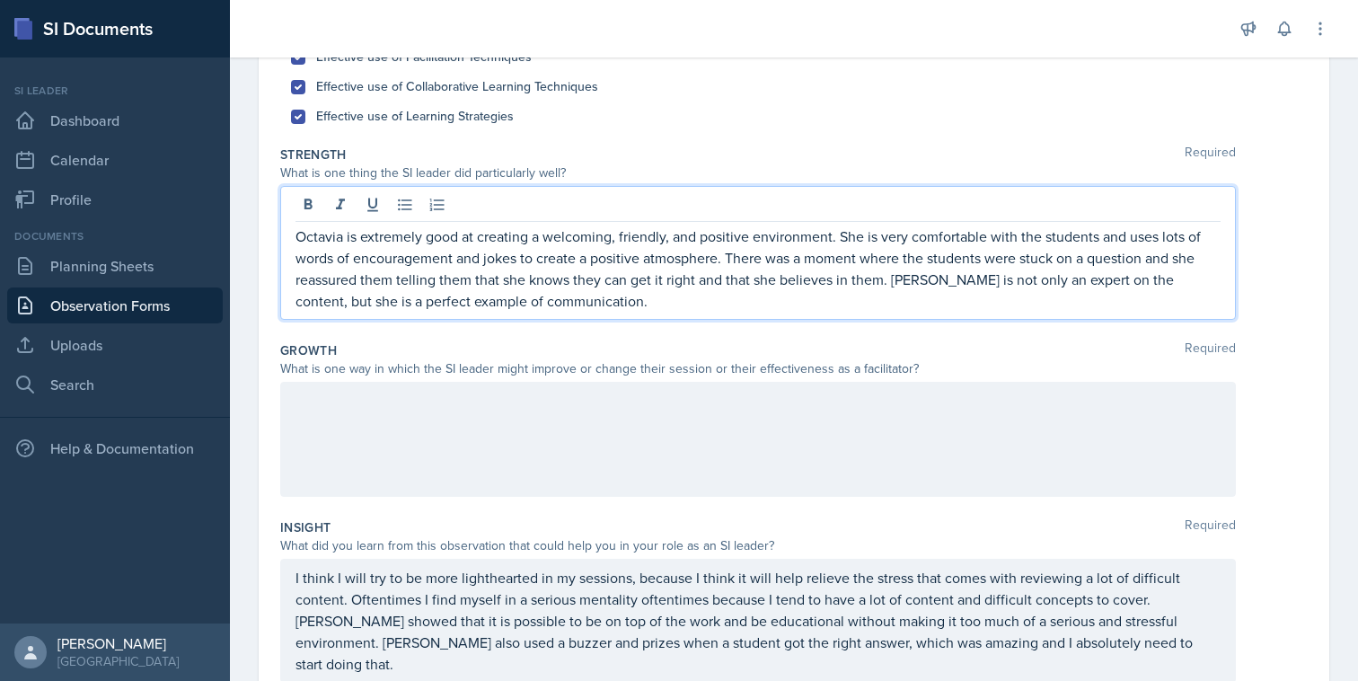
click at [441, 298] on p "Octavia is extremely good at creating a welcoming, friendly, and positive envir…" at bounding box center [757, 268] width 925 height 86
click at [495, 324] on div "Strength Required What is one thing the SI leader did particularly well? Octavi…" at bounding box center [793, 236] width 1027 height 196
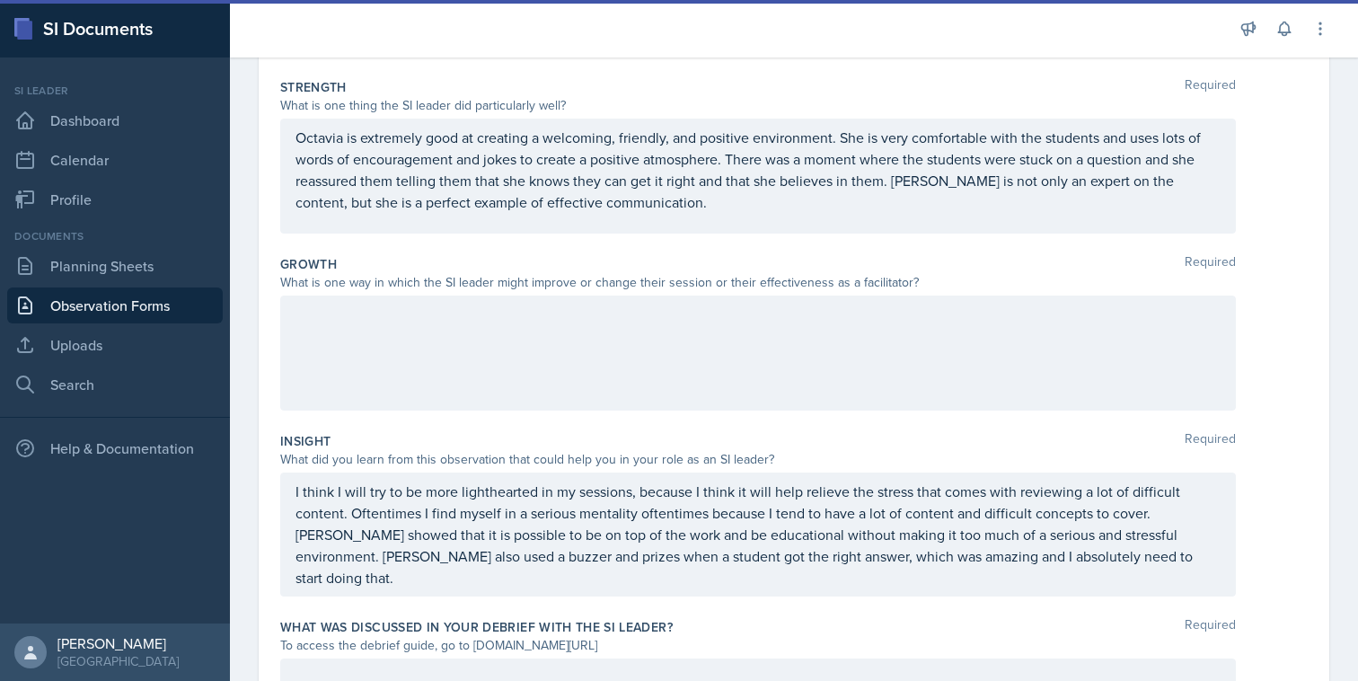
scroll to position [462, 0]
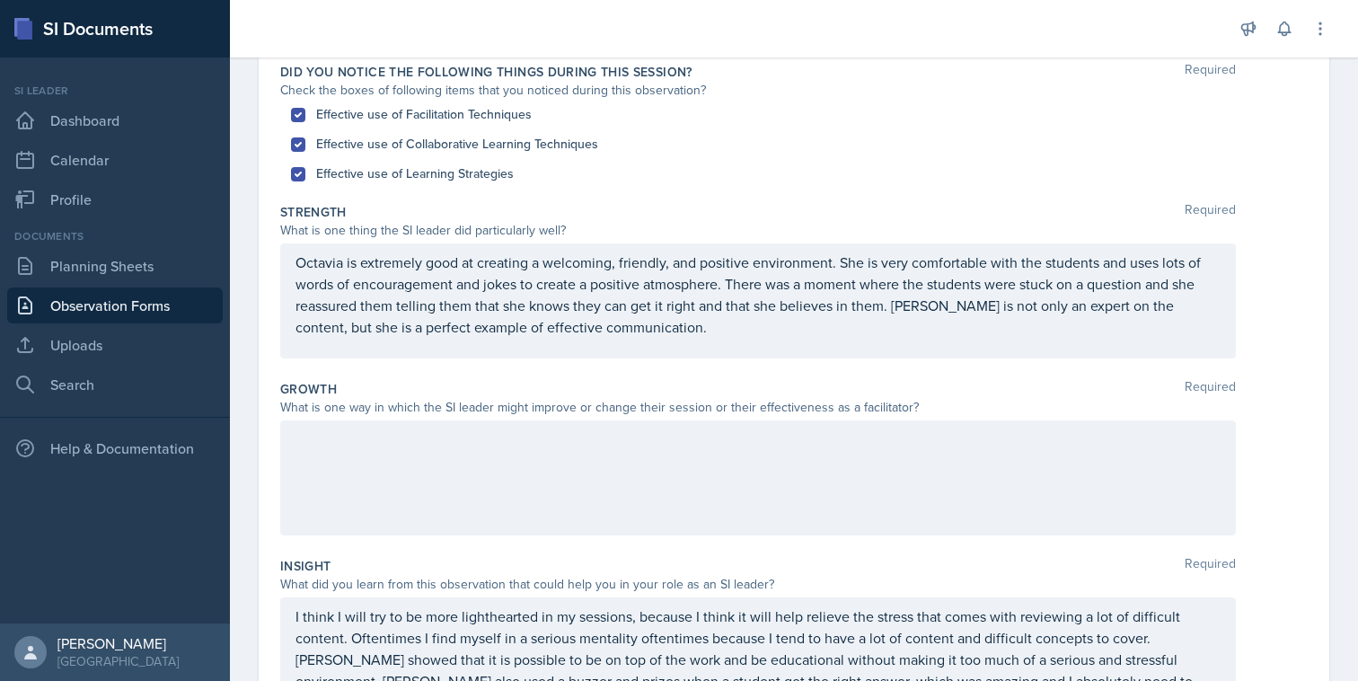
click at [606, 481] on div at bounding box center [758, 477] width 956 height 115
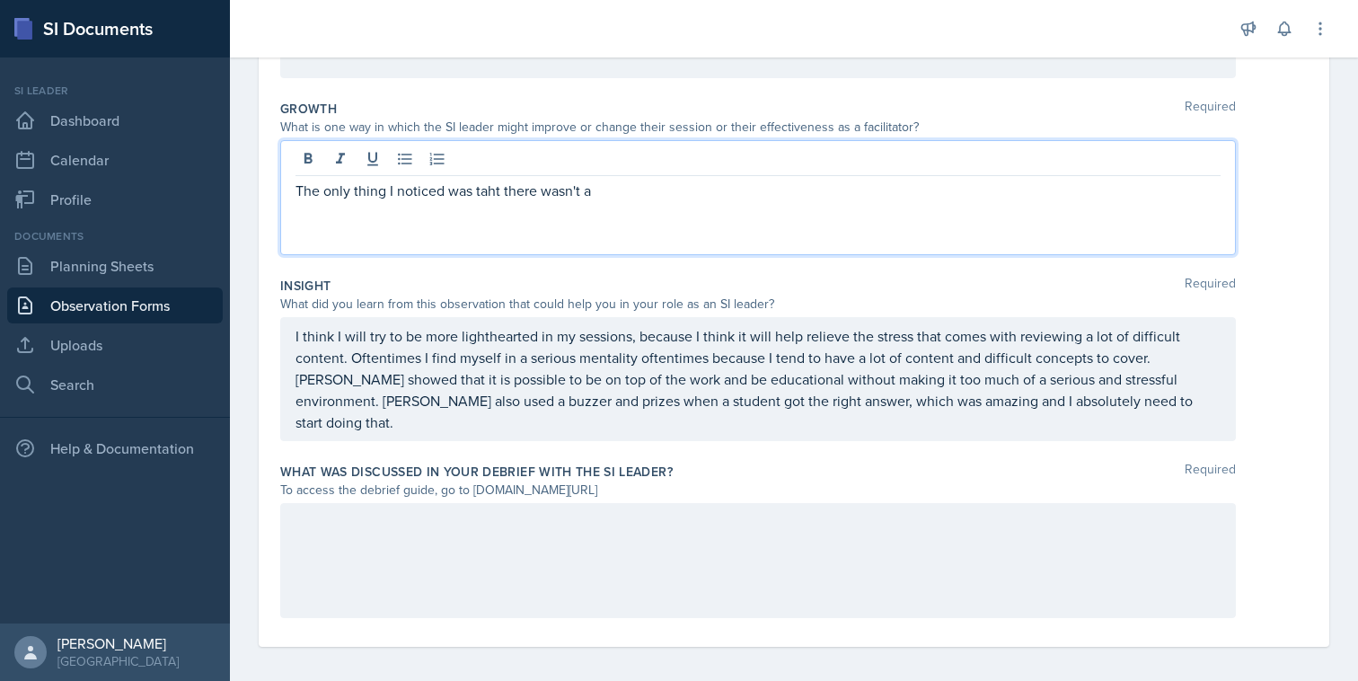
click at [491, 192] on p "The only thing I noticed was taht there wasn't a" at bounding box center [757, 191] width 925 height 22
click at [644, 185] on p "The only thing I noticed was that there wasn't a" at bounding box center [757, 191] width 925 height 22
click at [630, 198] on p "The only thing I noticed was that there wasn't a" at bounding box center [757, 191] width 925 height 22
drag, startPoint x: 501, startPoint y: 195, endPoint x: 654, endPoint y: 201, distance: 152.8
click at [654, 201] on div "The only thing I noticed was that there wasn't an agenda" at bounding box center [758, 197] width 956 height 115
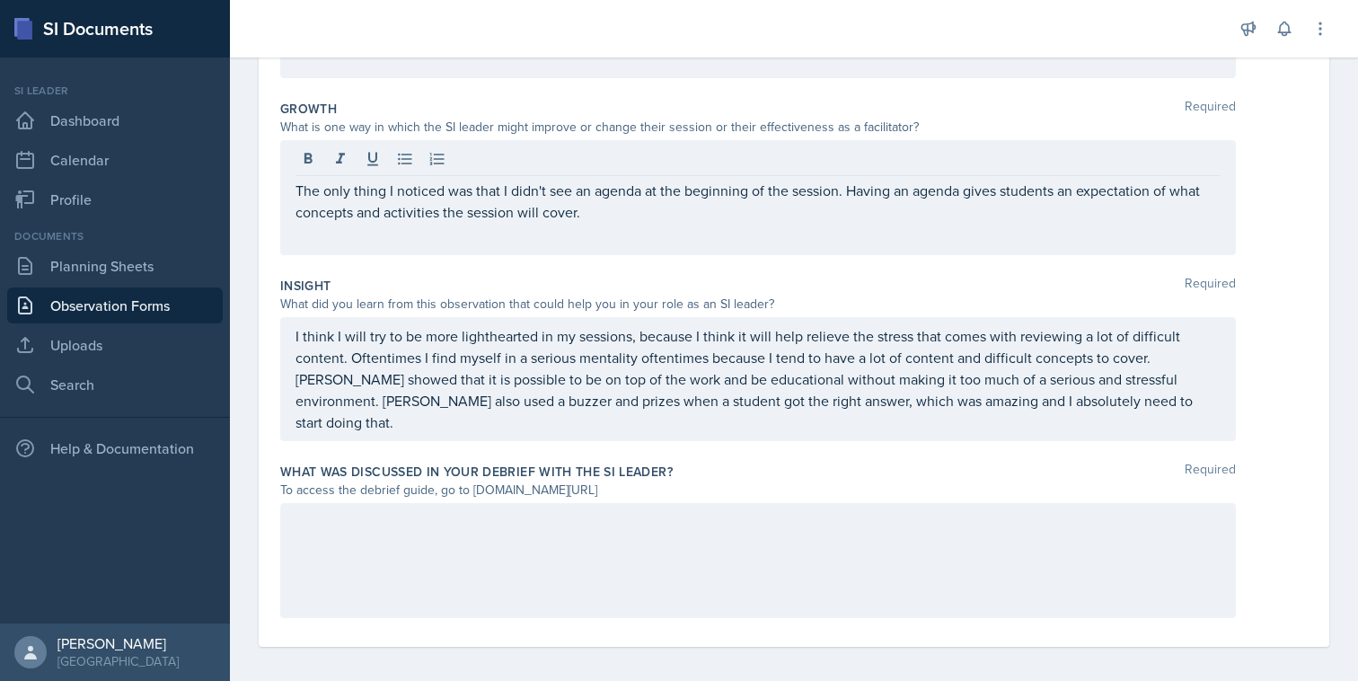
click at [618, 282] on div "Insight Required" at bounding box center [793, 286] width 1027 height 18
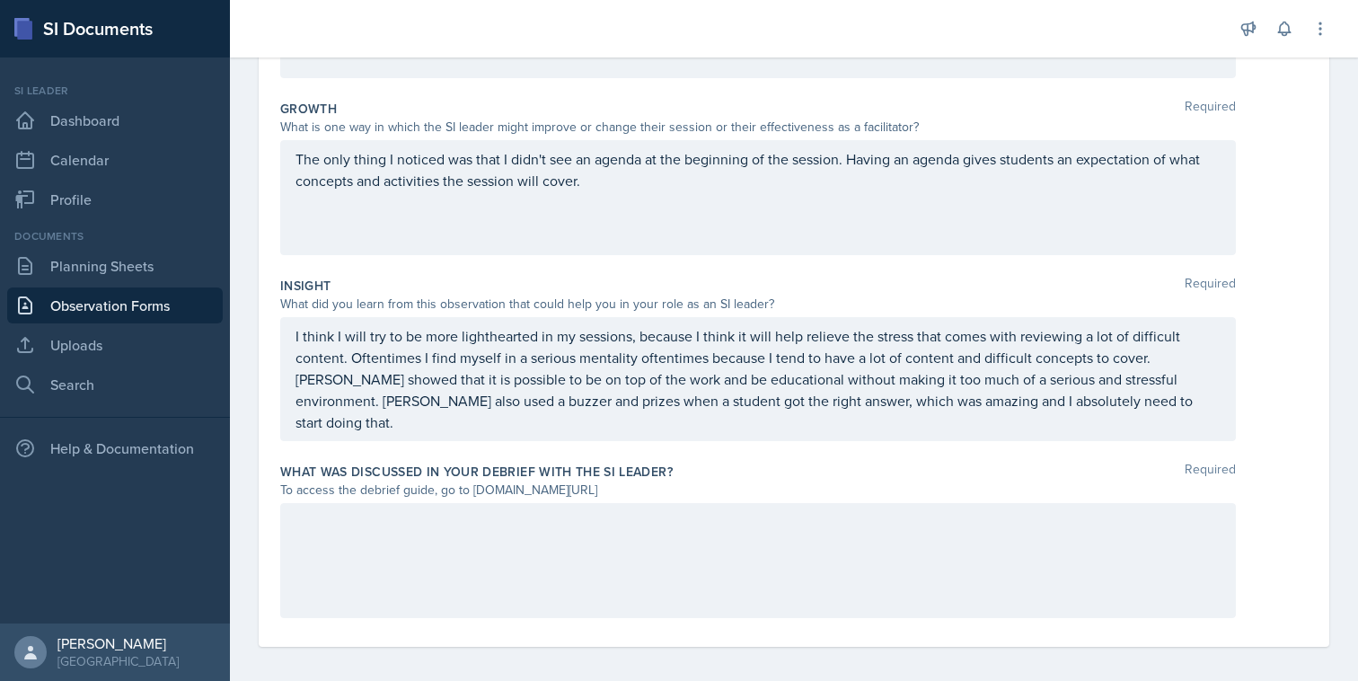
scroll to position [0, 0]
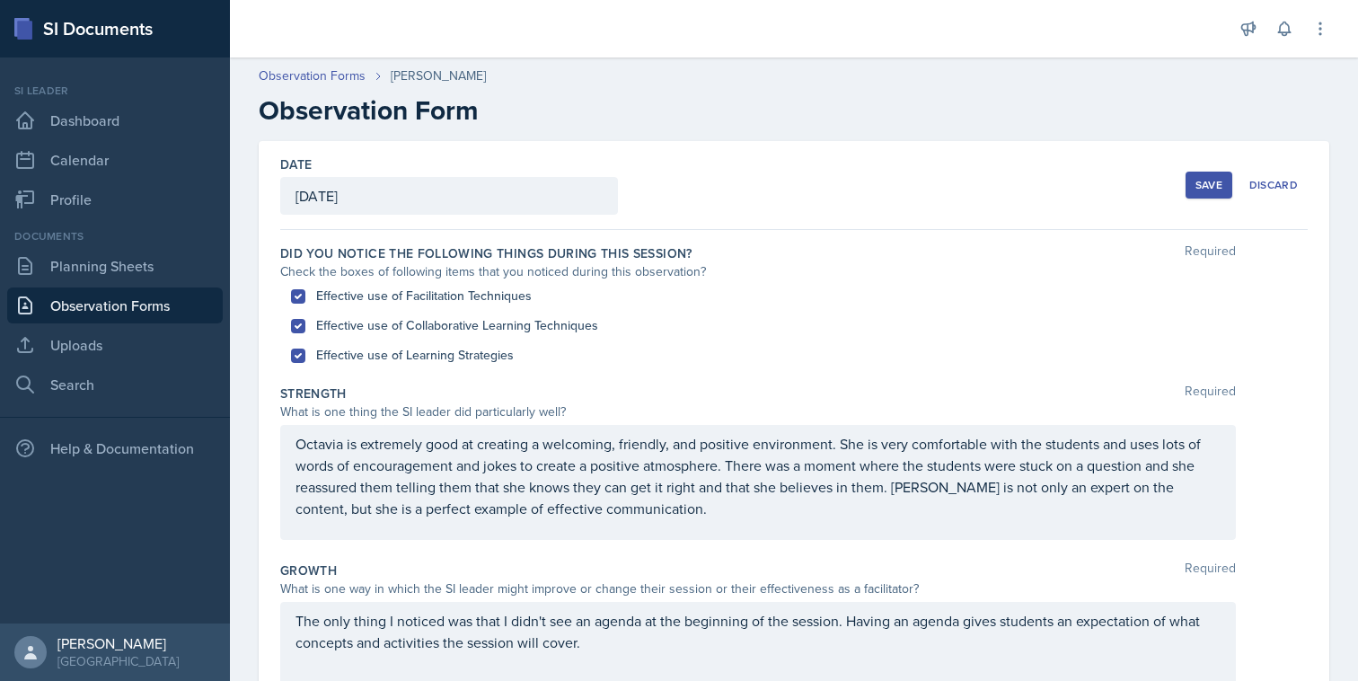
click at [1202, 189] on div "Save" at bounding box center [1208, 185] width 27 height 14
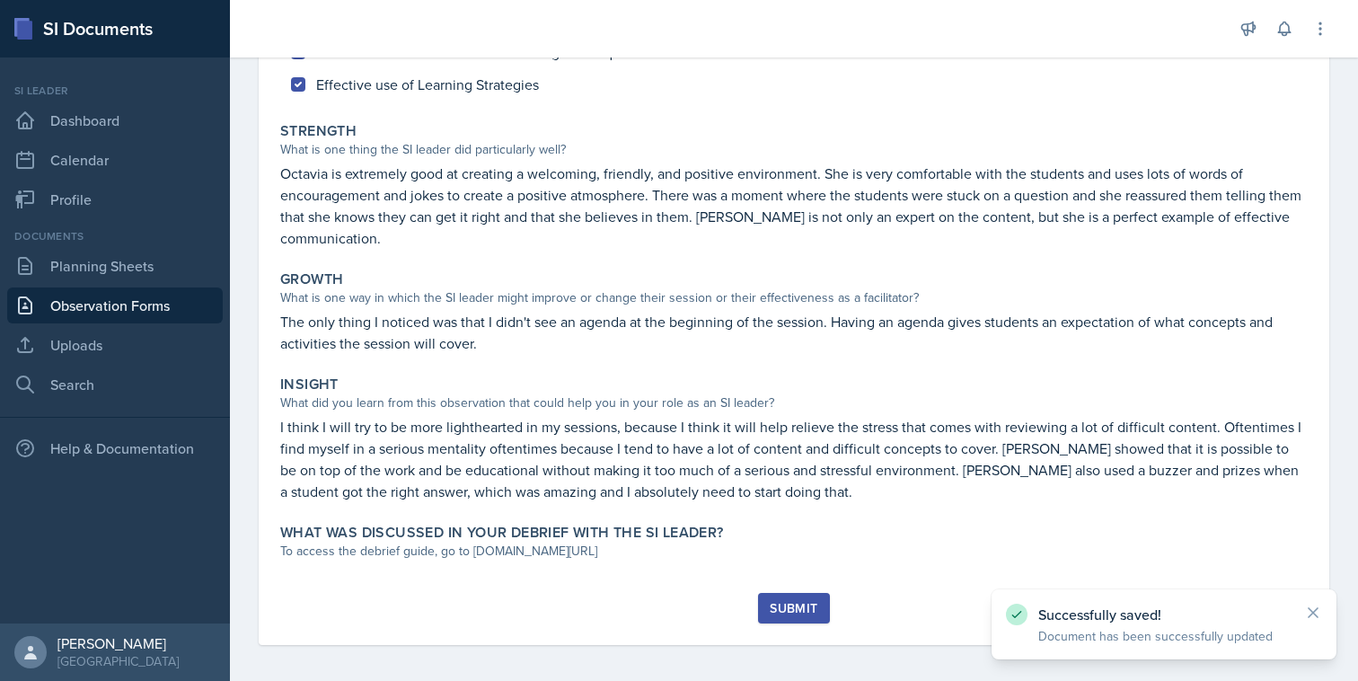
scroll to position [275, 0]
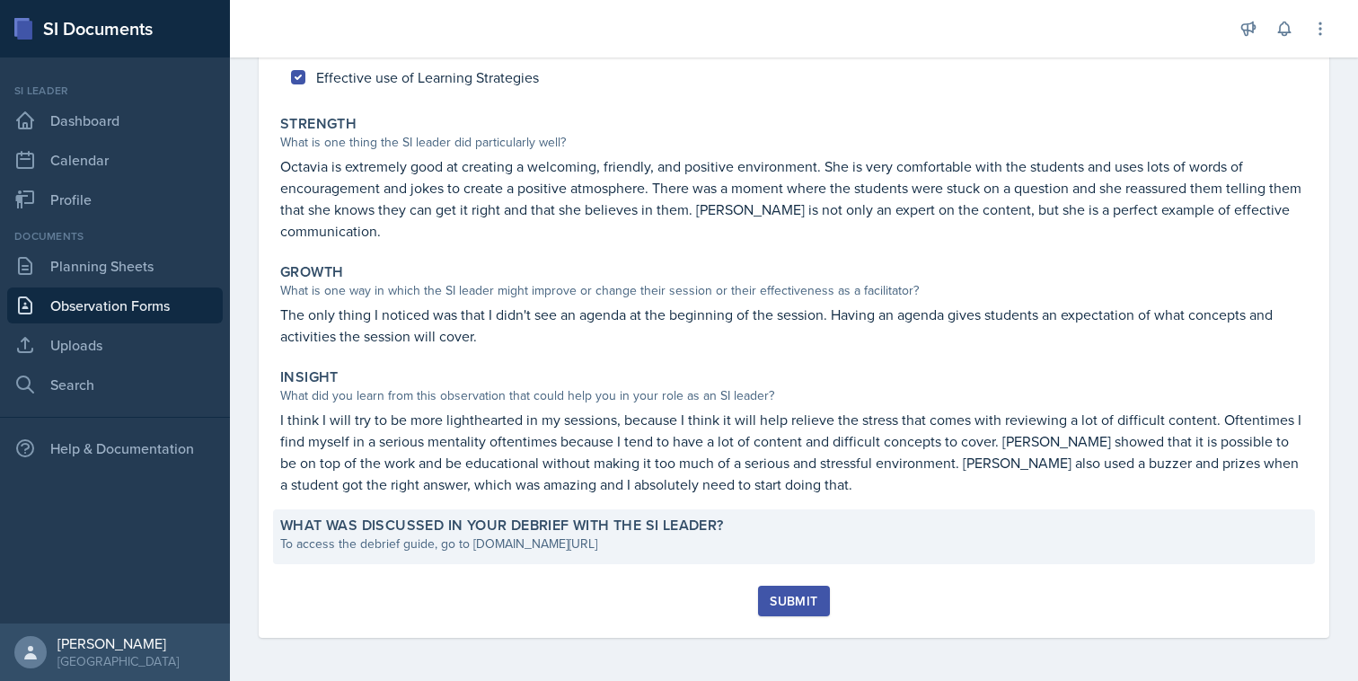
click at [1062, 523] on div "What was discussed in your debrief with the SI Leader?" at bounding box center [793, 525] width 1027 height 18
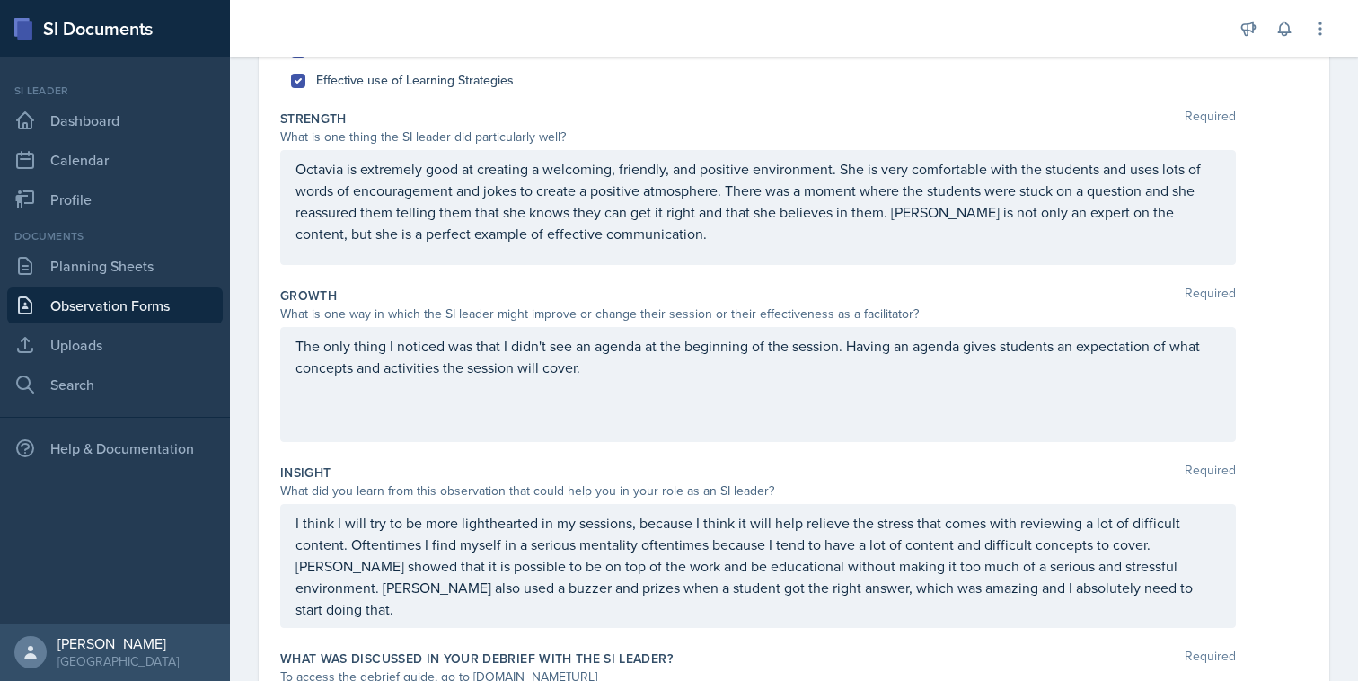
scroll to position [462, 0]
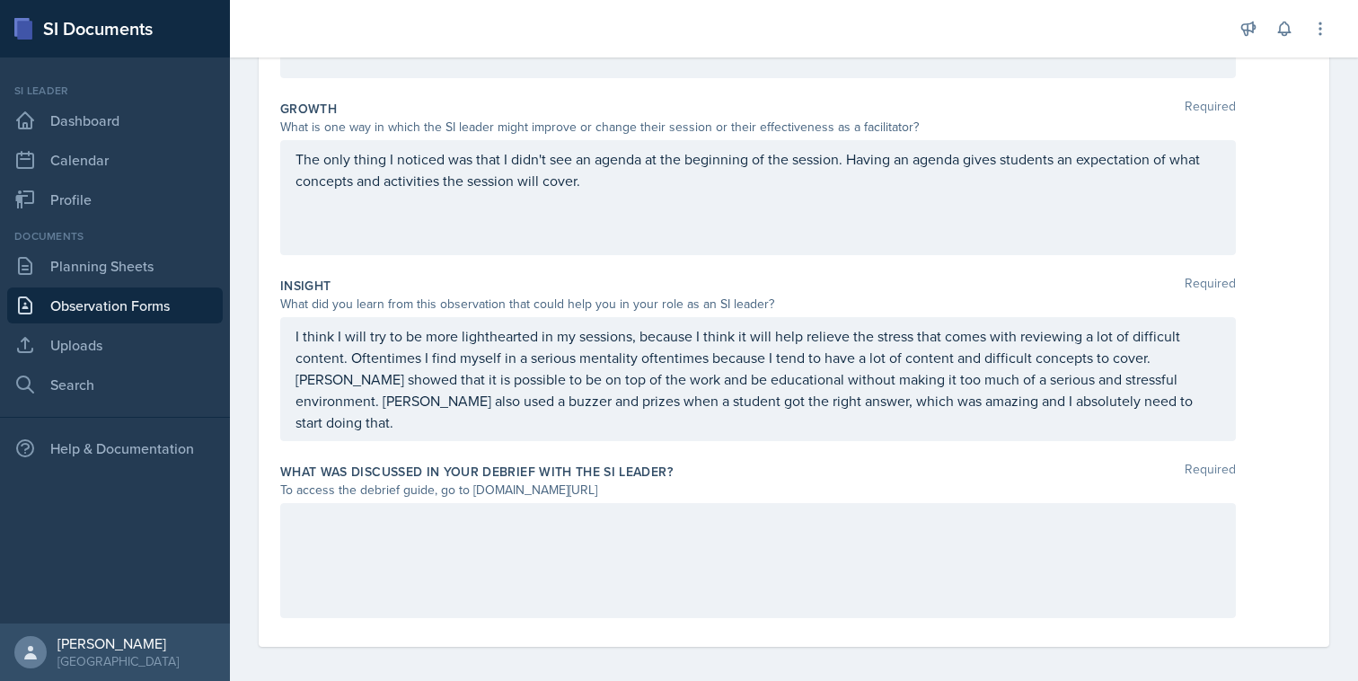
click at [961, 545] on div at bounding box center [758, 560] width 956 height 115
click at [1317, 370] on div "Date September 24th, 2025 September 2025 31 1 2 3 4 5 6 7 8 9 10 11 12 13 14 15…" at bounding box center [794, 162] width 1071 height 967
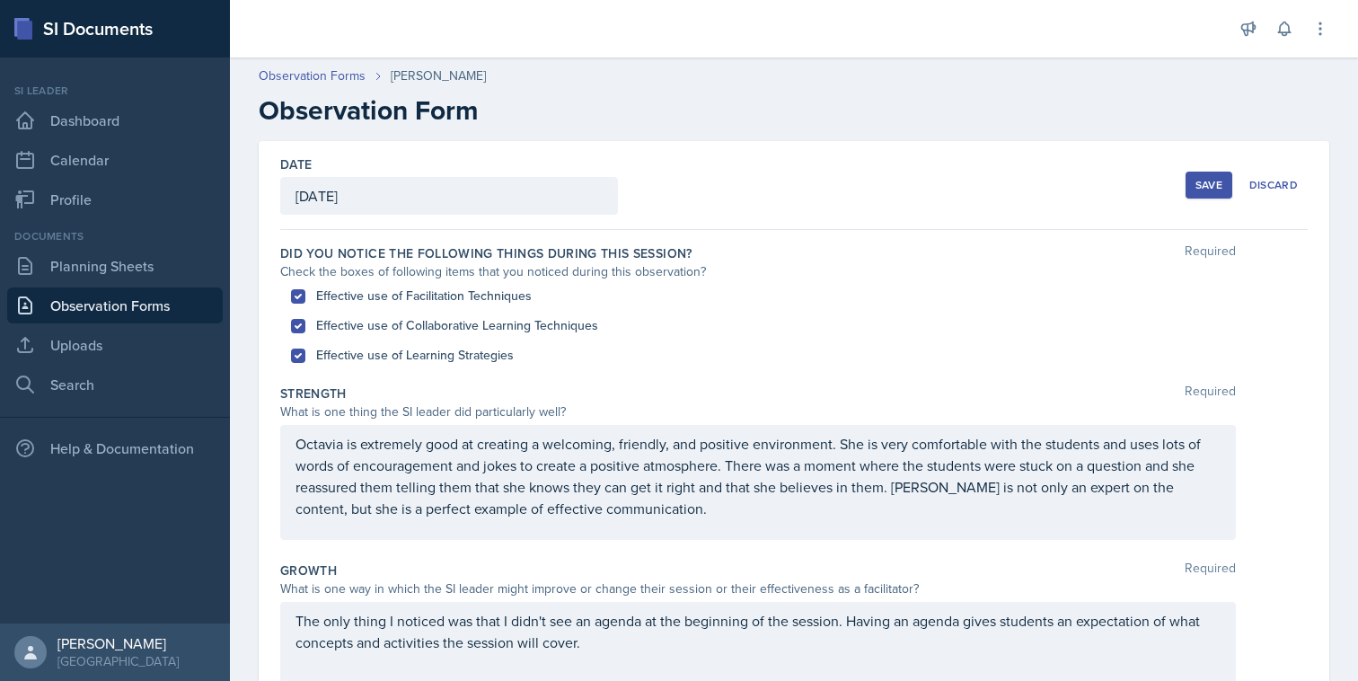
click at [1200, 183] on div "Save" at bounding box center [1208, 185] width 27 height 14
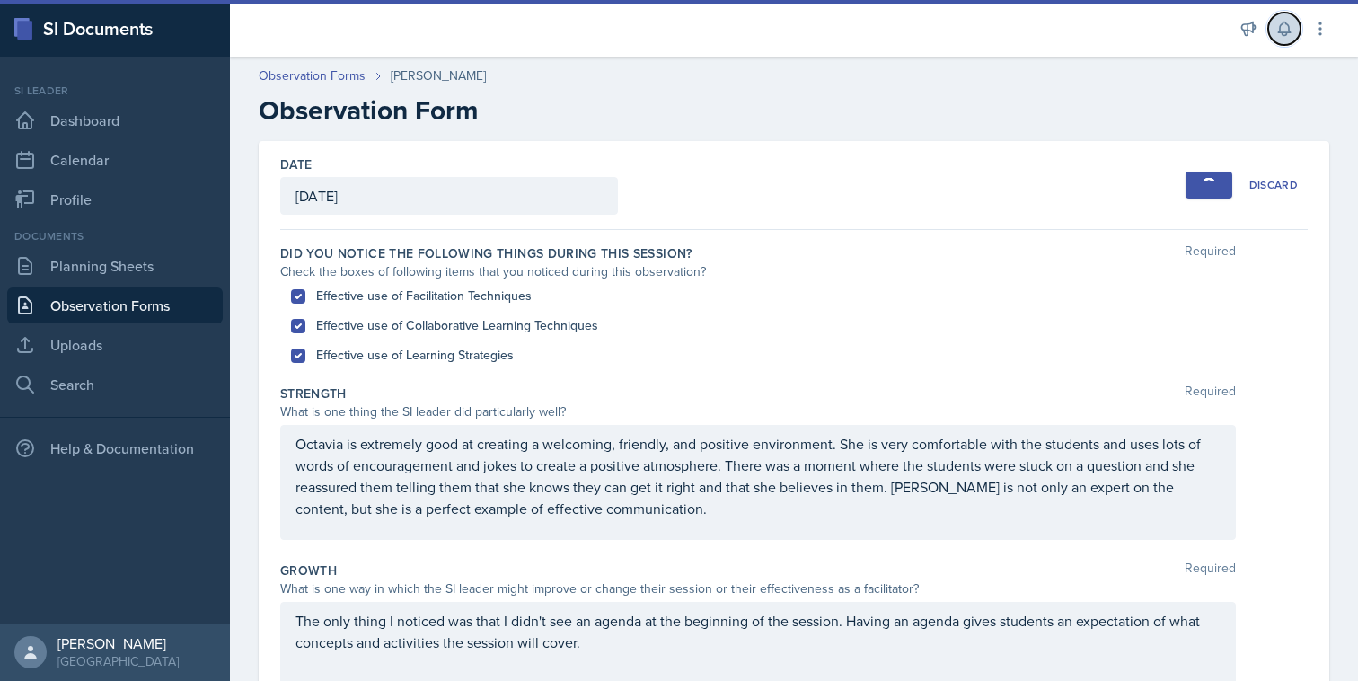
click at [1278, 30] on icon at bounding box center [1284, 29] width 18 height 18
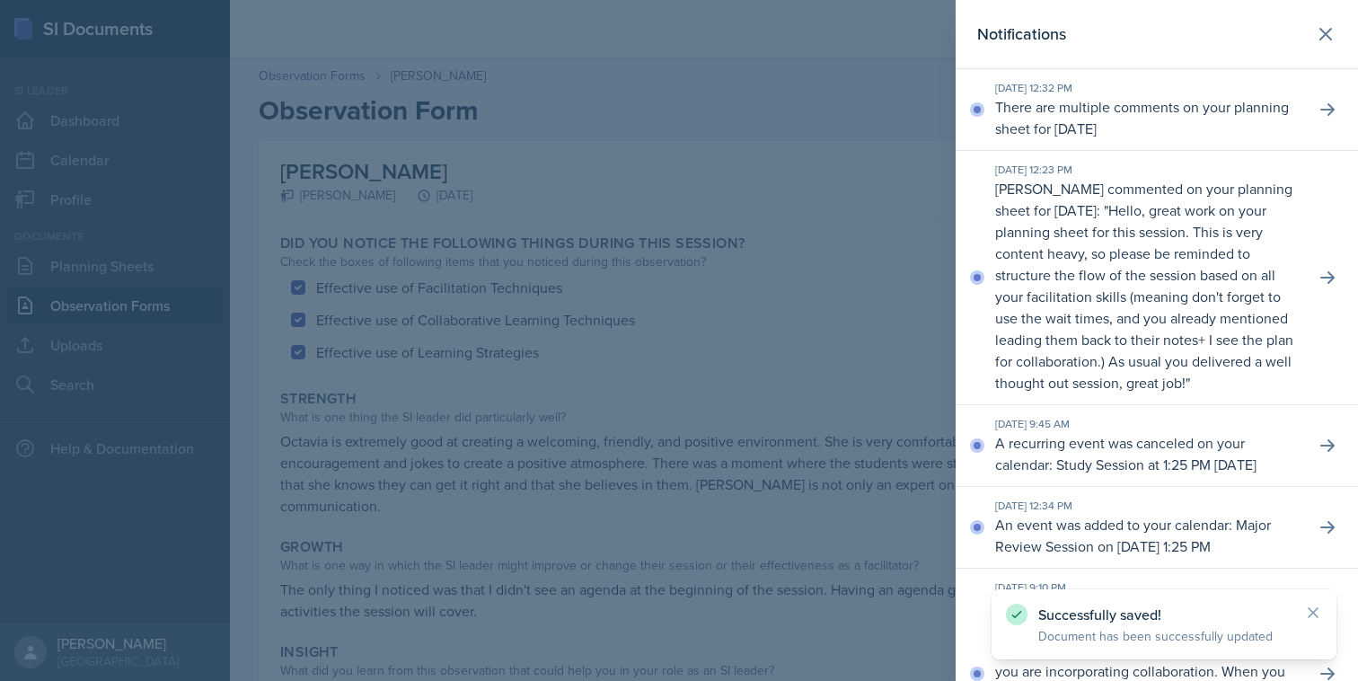
click at [859, 208] on div at bounding box center [679, 340] width 1358 height 681
